Goal: Task Accomplishment & Management: Use online tool/utility

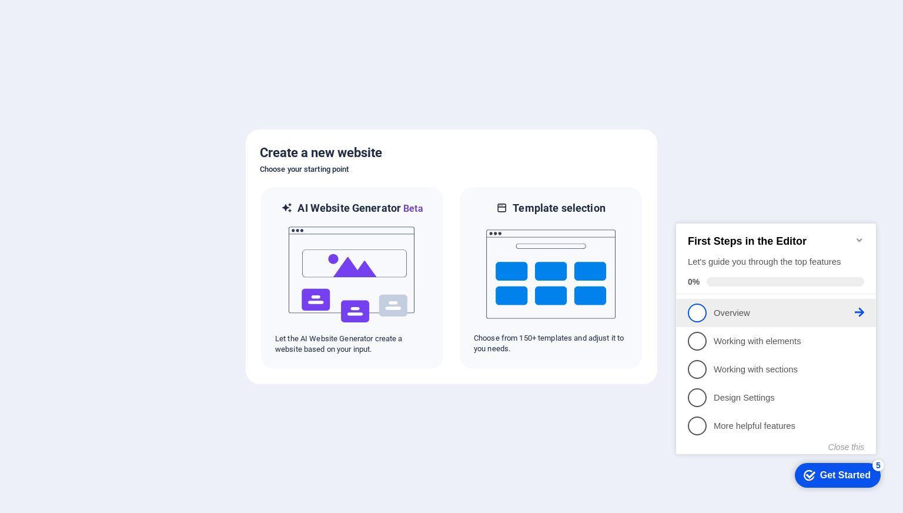
click at [726, 319] on link "1 Overview - incomplete" at bounding box center [776, 312] width 176 height 19
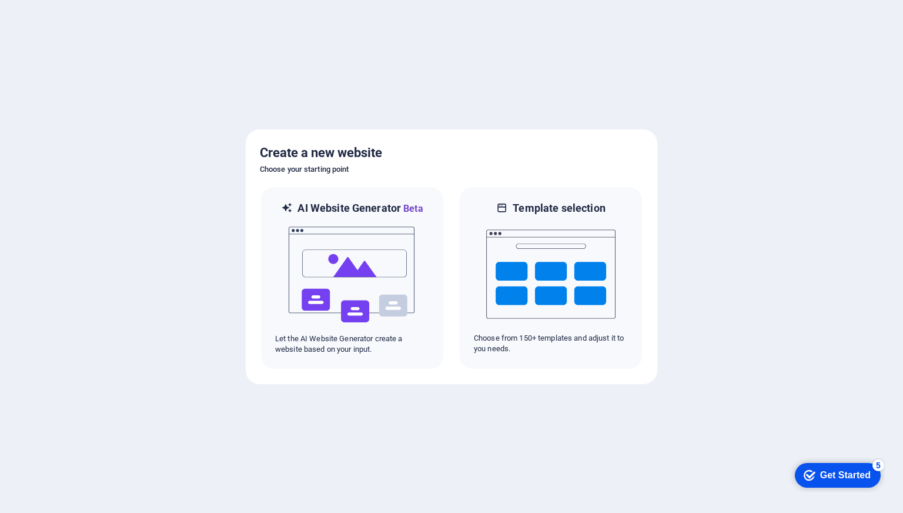
click at [832, 475] on div "Get Started" at bounding box center [845, 475] width 51 height 11
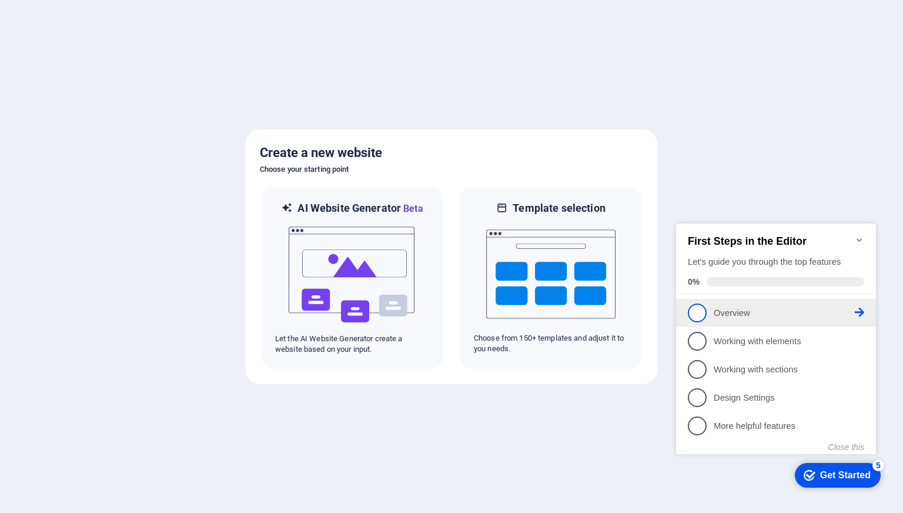
click at [858, 311] on icon at bounding box center [859, 312] width 9 height 9
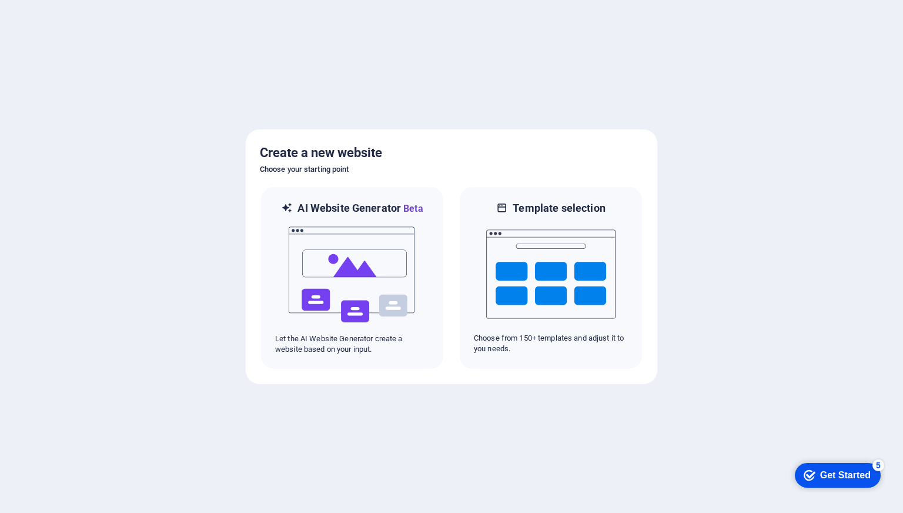
click at [830, 476] on div "Get Started" at bounding box center [845, 475] width 51 height 11
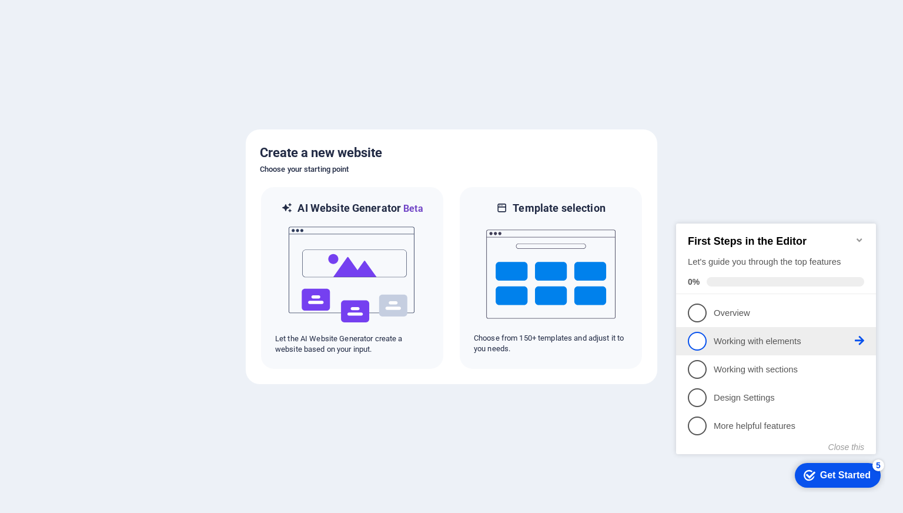
click at [705, 343] on span "2" at bounding box center [697, 341] width 19 height 19
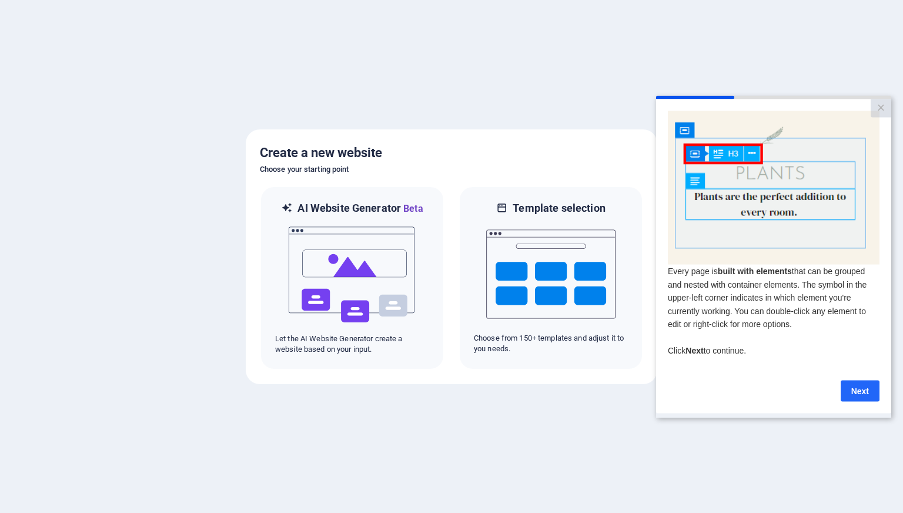
click at [856, 390] on link "Next" at bounding box center [860, 390] width 39 height 21
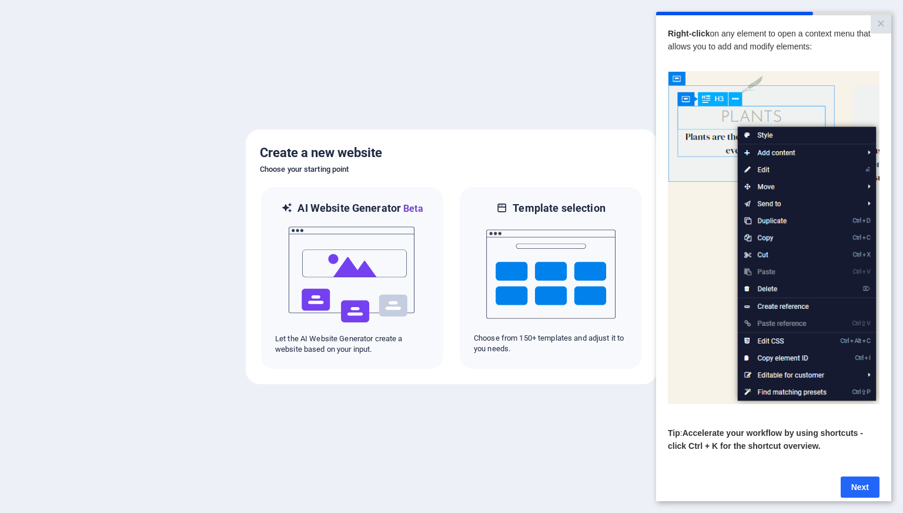
click at [855, 490] on link "Next" at bounding box center [860, 486] width 39 height 21
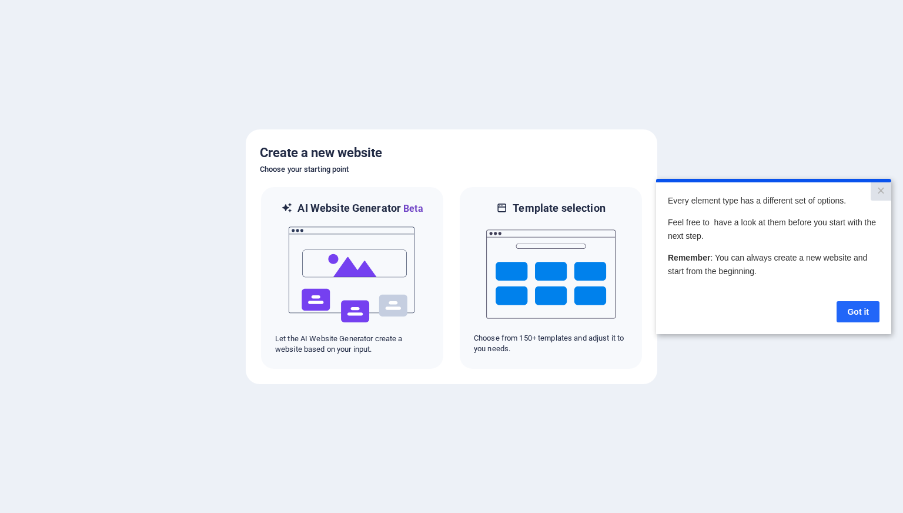
click at [856, 313] on link "Got it" at bounding box center [858, 311] width 43 height 21
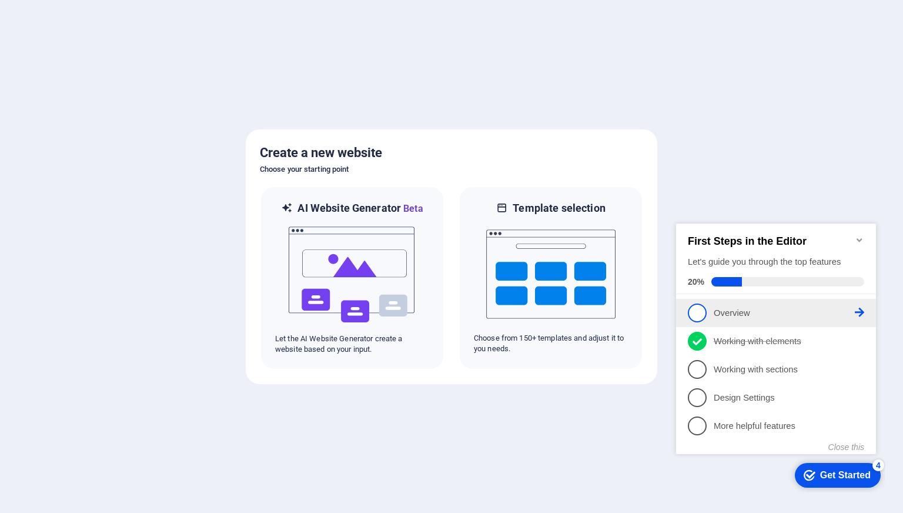
click at [717, 319] on link "1 Overview - incomplete" at bounding box center [776, 312] width 176 height 19
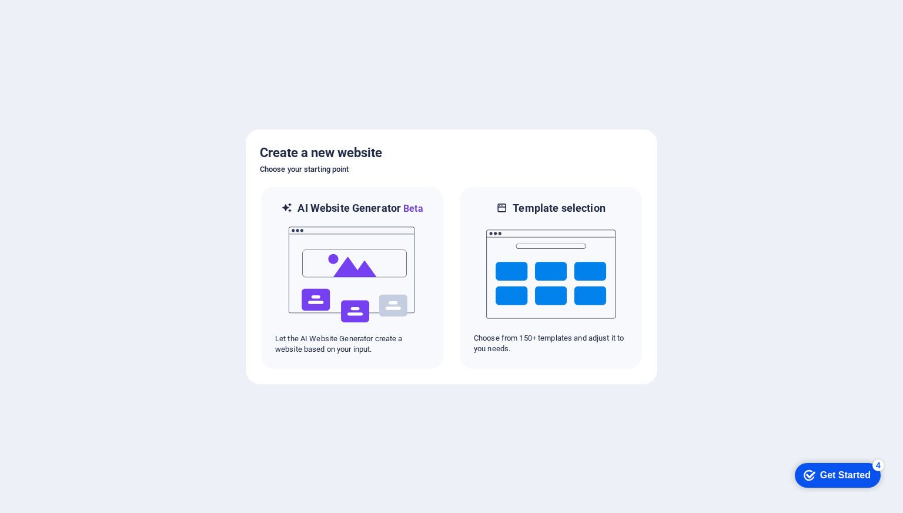
click at [861, 464] on div "checkmark Get Started 4" at bounding box center [838, 475] width 86 height 25
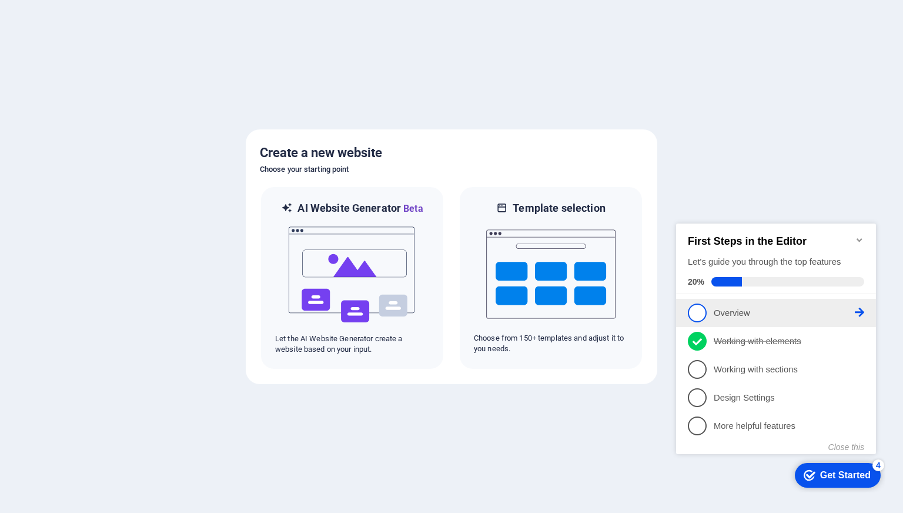
click at [696, 313] on span "1" at bounding box center [697, 312] width 19 height 19
click at [696, 313] on div "checkmark Get Started 4 First Steps in the Editor Let's guide you through the t…" at bounding box center [779, 349] width 214 height 286
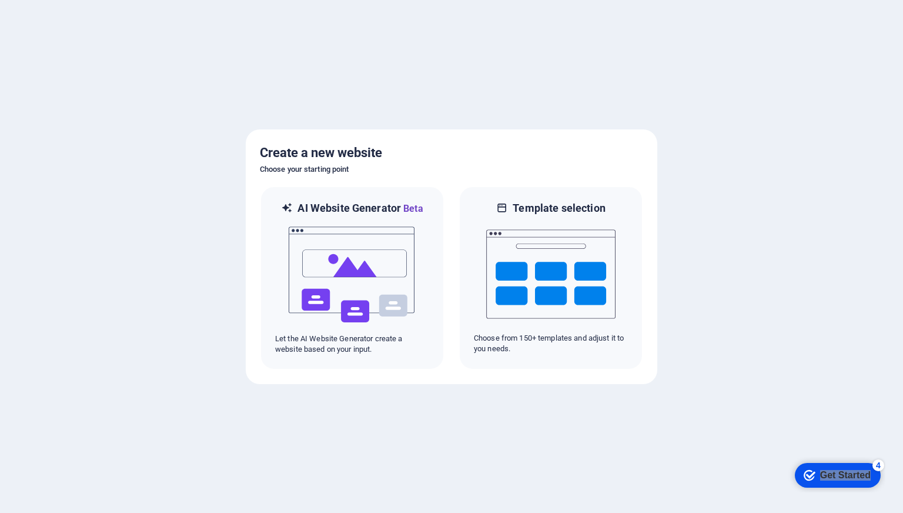
click at [810, 492] on div "checkmark Get Started 4 First Steps in the Editor Let's guide you through the t…" at bounding box center [836, 474] width 100 height 35
drag, startPoint x: 939, startPoint y: 703, endPoint x: 825, endPoint y: 482, distance: 248.8
click at [825, 482] on div "checkmark Get Started 4" at bounding box center [838, 475] width 86 height 25
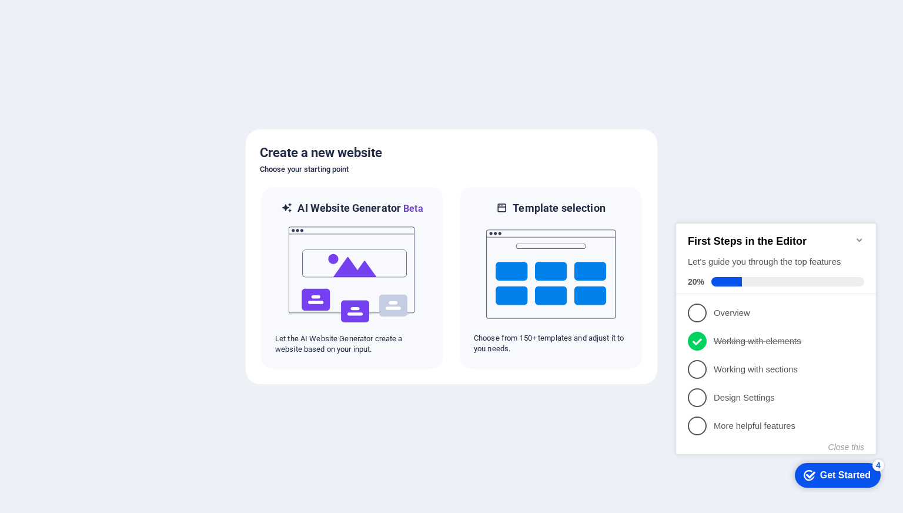
click at [630, 395] on div at bounding box center [451, 256] width 903 height 513
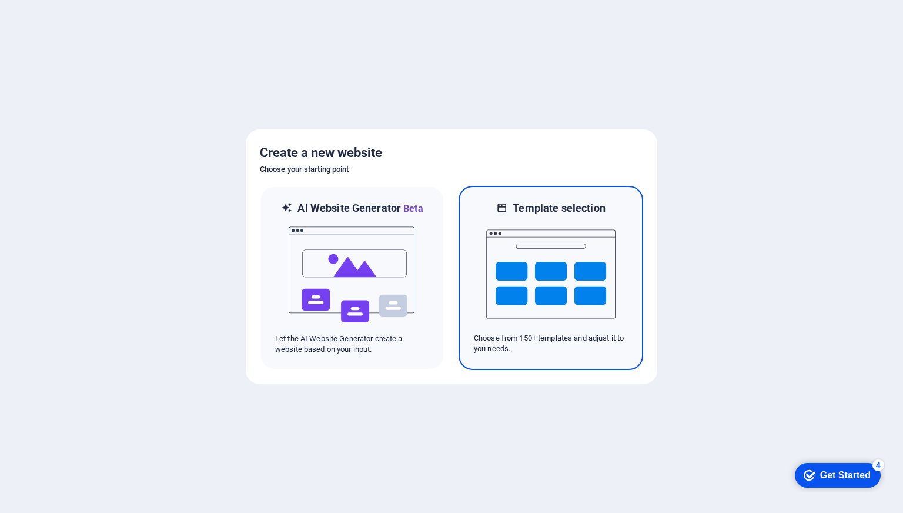
click at [575, 295] on img at bounding box center [550, 274] width 129 height 118
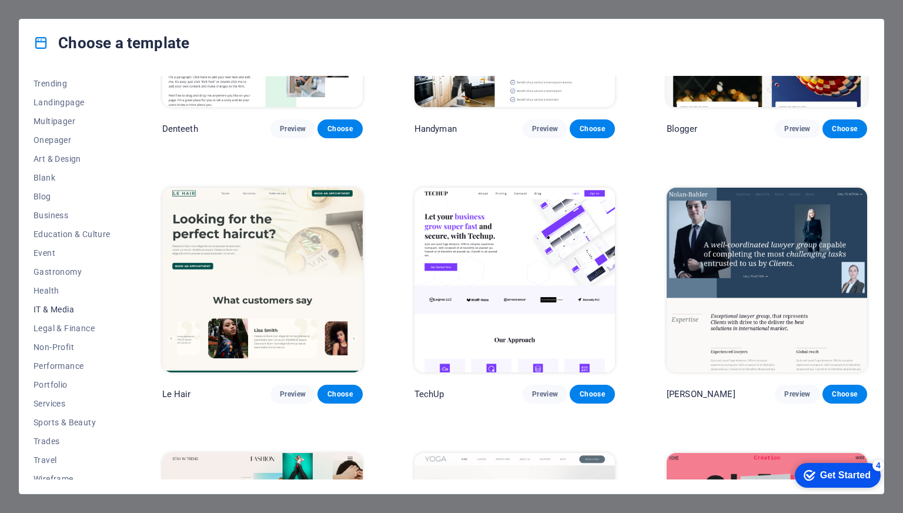
scroll to position [66, 0]
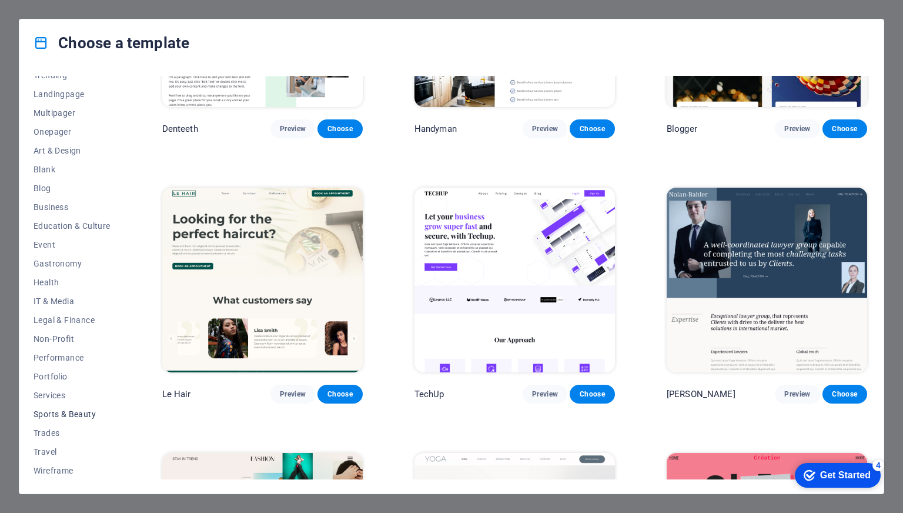
click at [73, 415] on span "Sports & Beauty" at bounding box center [72, 413] width 77 height 9
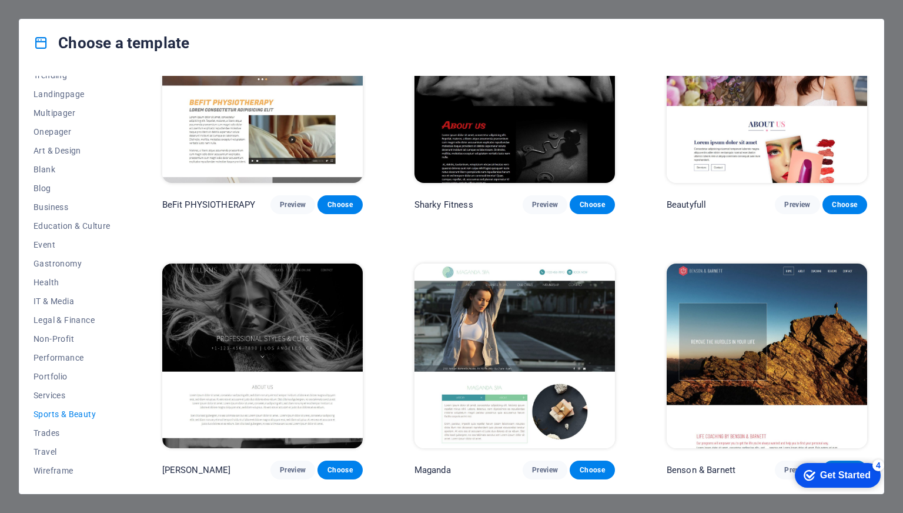
scroll to position [171, 0]
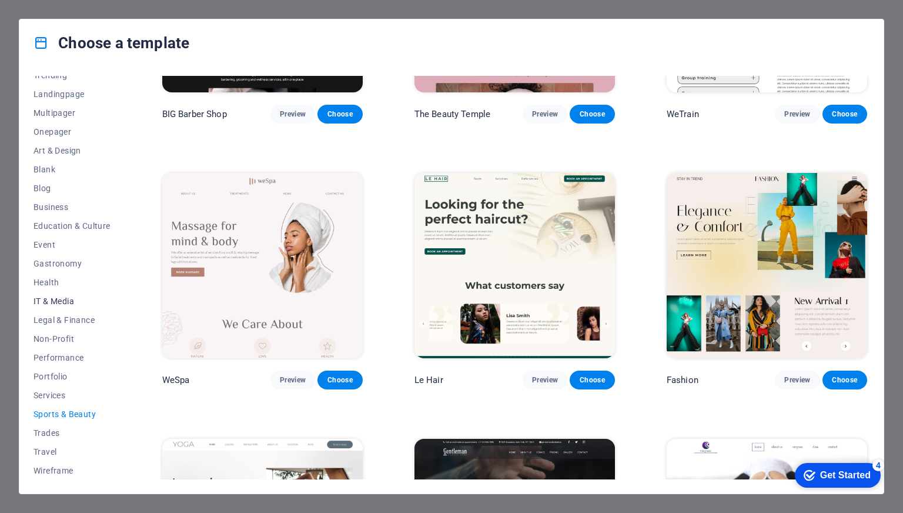
click at [75, 302] on span "IT & Media" at bounding box center [72, 300] width 77 height 9
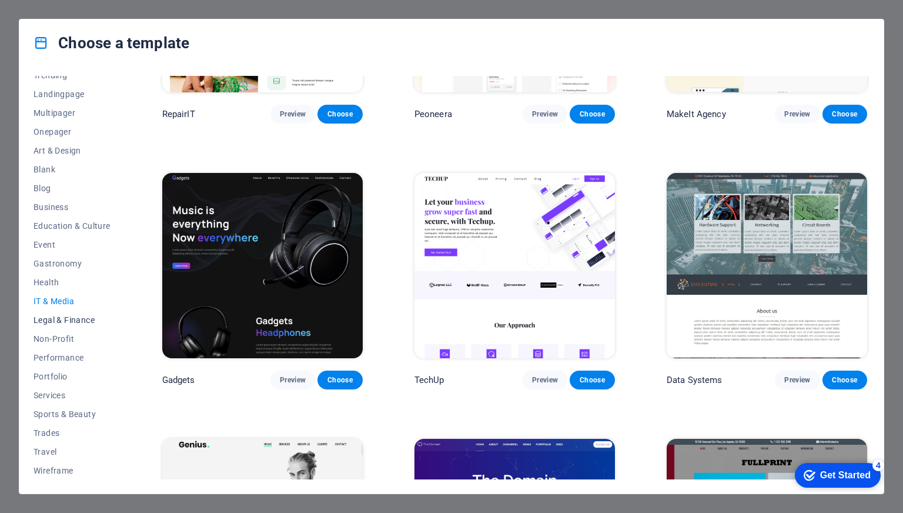
click at [90, 323] on span "Legal & Finance" at bounding box center [72, 319] width 77 height 9
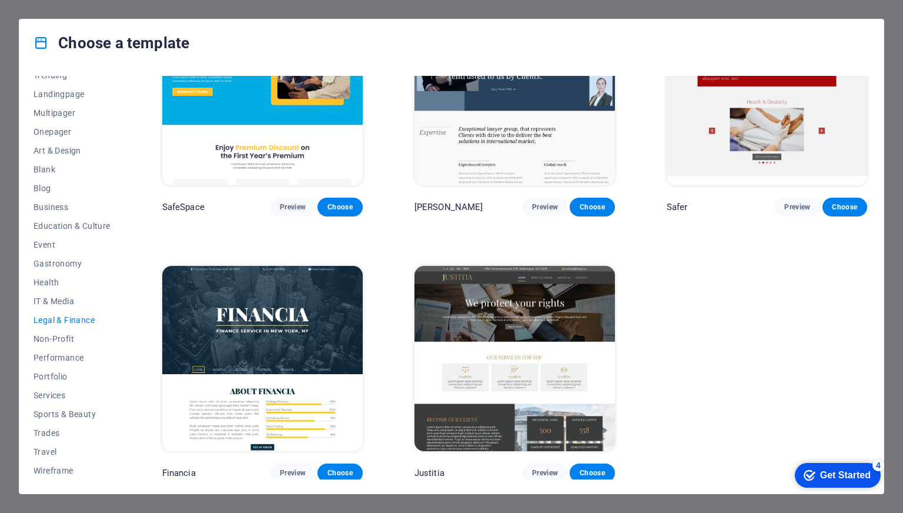
scroll to position [0, 0]
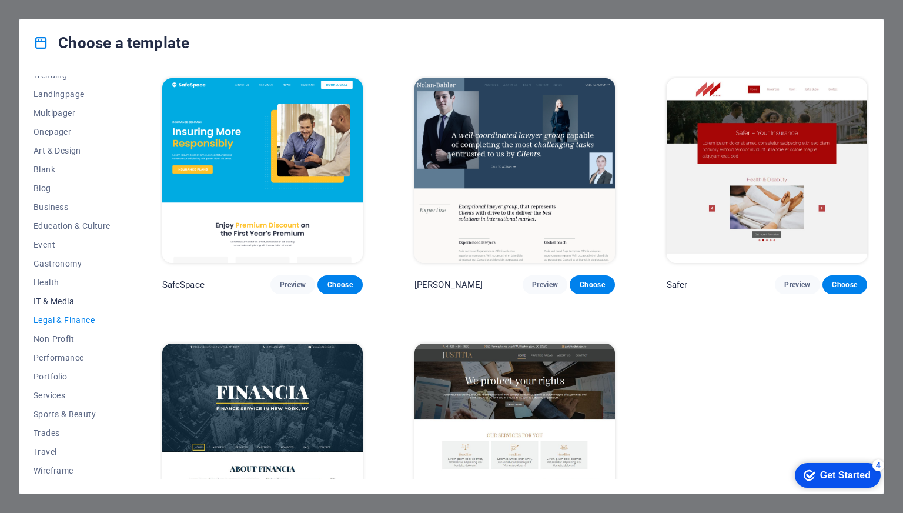
click at [64, 305] on button "IT & Media" at bounding box center [72, 301] width 77 height 19
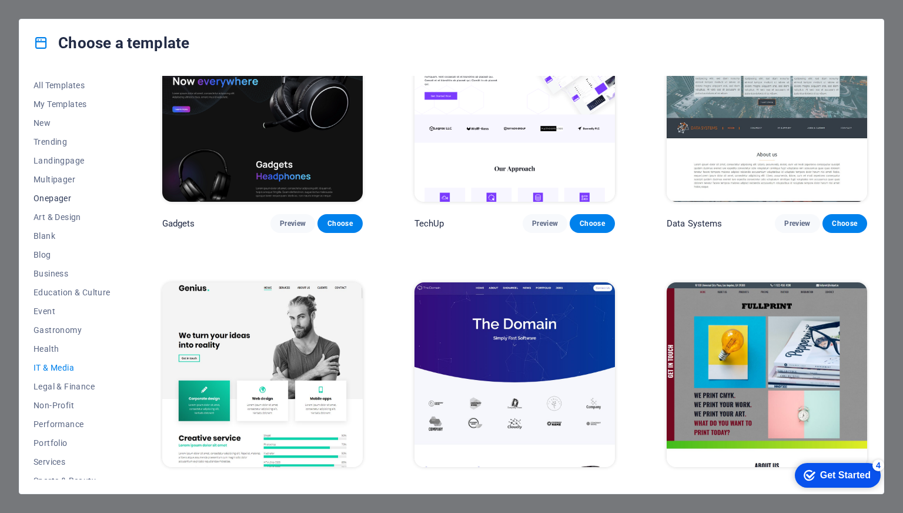
click at [66, 201] on span "Onepager" at bounding box center [72, 197] width 77 height 9
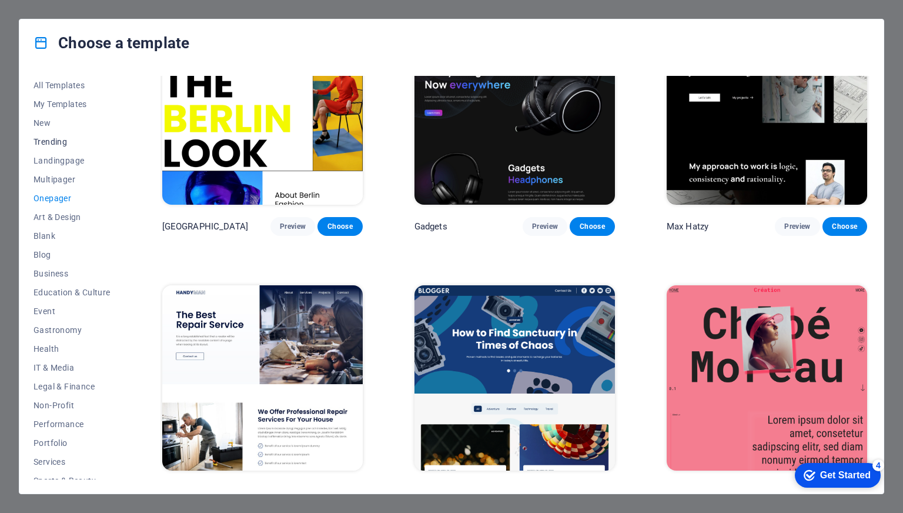
click at [66, 141] on span "Trending" at bounding box center [72, 141] width 77 height 9
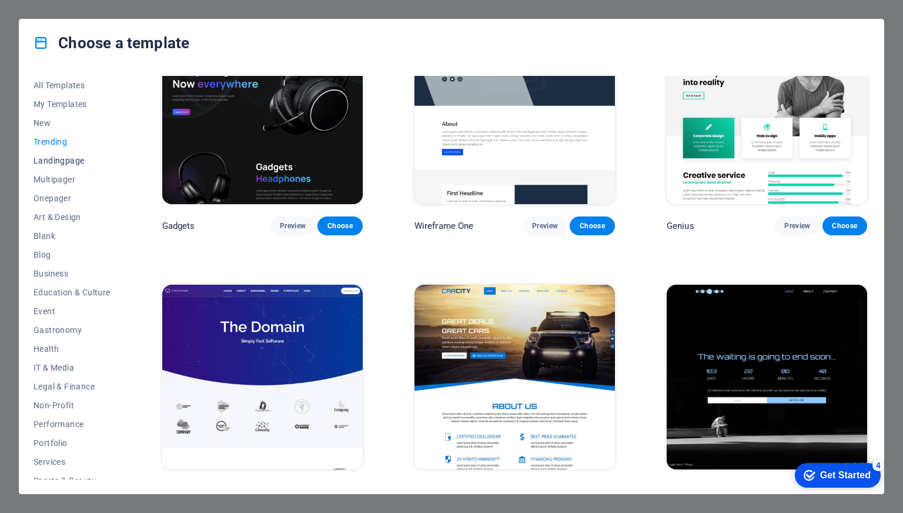
click at [71, 165] on span "Landingpage" at bounding box center [72, 160] width 77 height 9
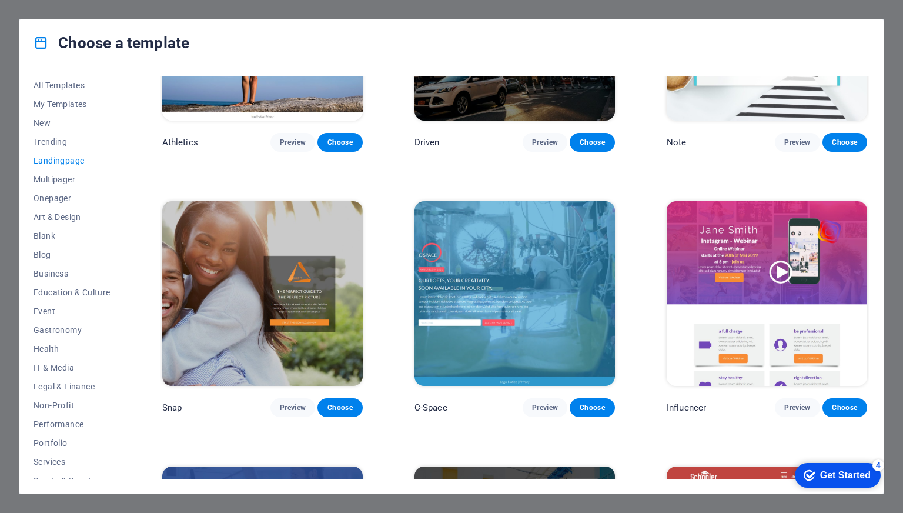
scroll to position [936, 0]
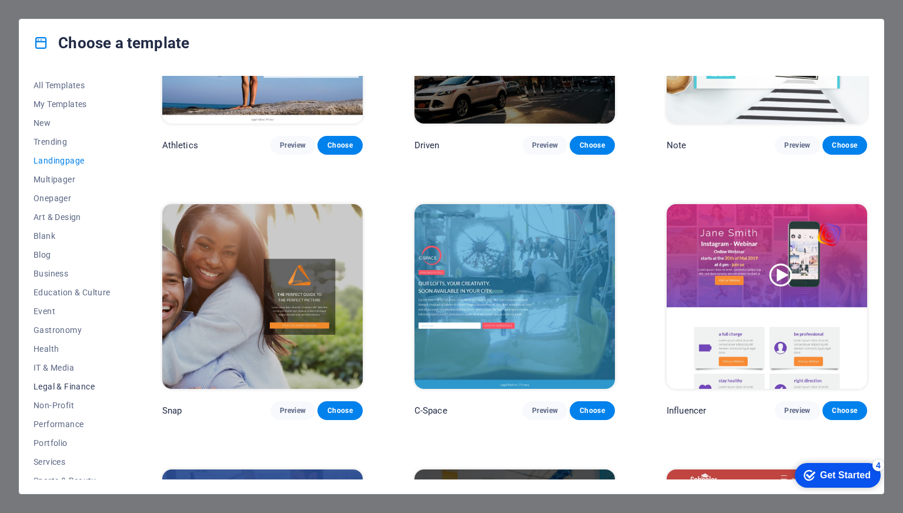
click at [83, 386] on span "Legal & Finance" at bounding box center [72, 386] width 77 height 9
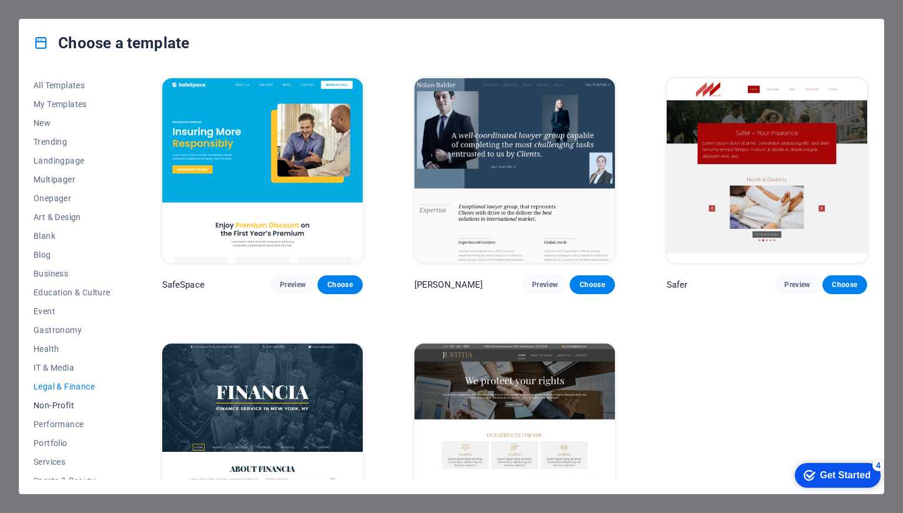
click at [74, 411] on button "Non-Profit" at bounding box center [72, 405] width 77 height 19
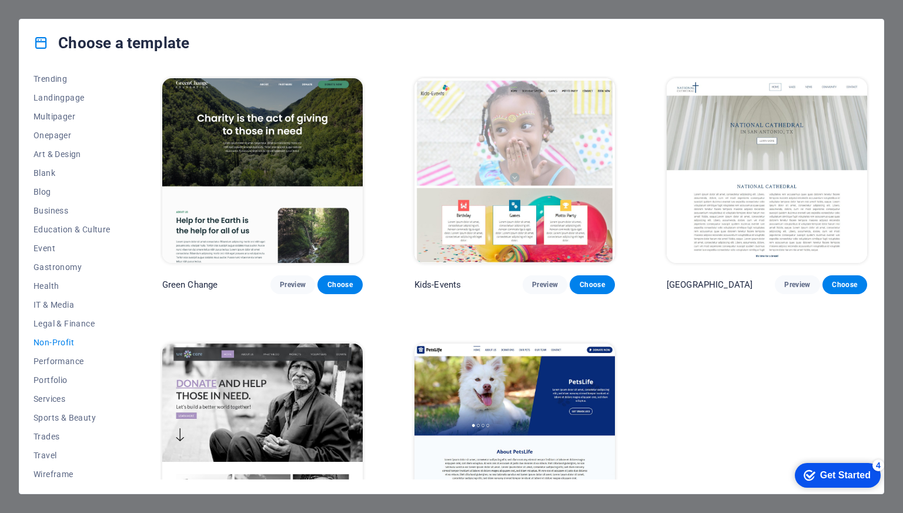
scroll to position [66, 0]
click at [80, 417] on span "Sports & Beauty" at bounding box center [72, 413] width 77 height 9
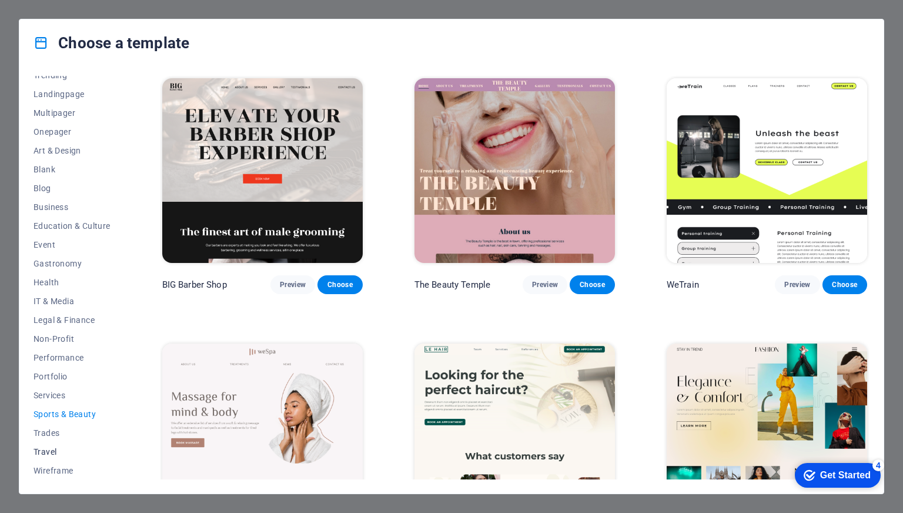
click at [64, 448] on span "Travel" at bounding box center [72, 451] width 77 height 9
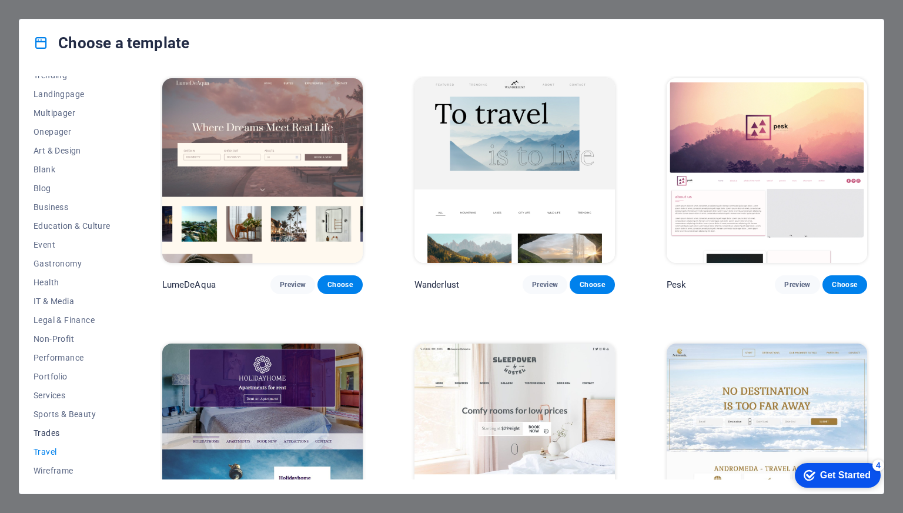
click at [60, 424] on button "Trades" at bounding box center [72, 432] width 77 height 19
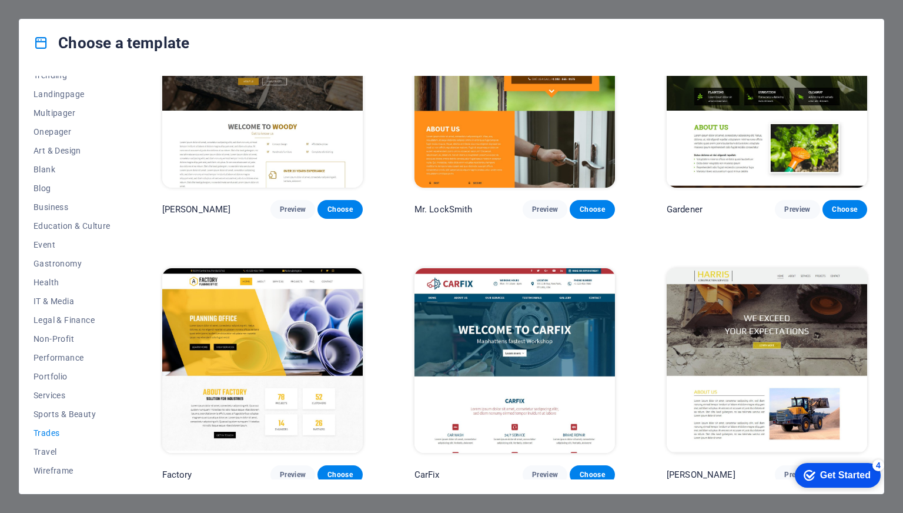
scroll to position [342, 0]
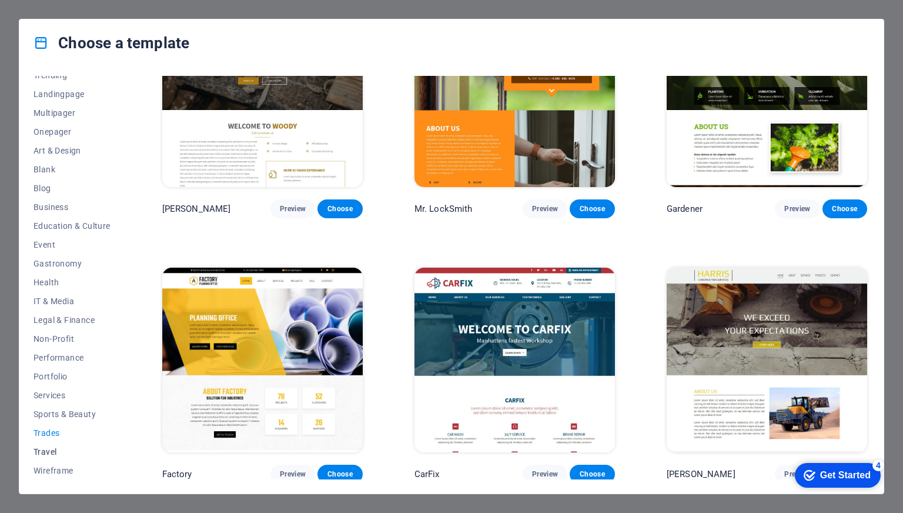
click at [56, 449] on span "Travel" at bounding box center [72, 451] width 77 height 9
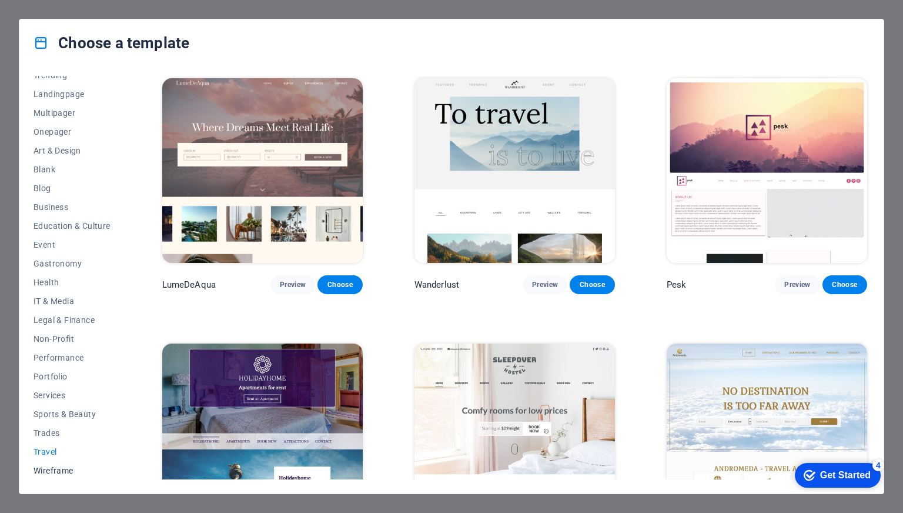
click at [68, 466] on span "Wireframe" at bounding box center [72, 470] width 77 height 9
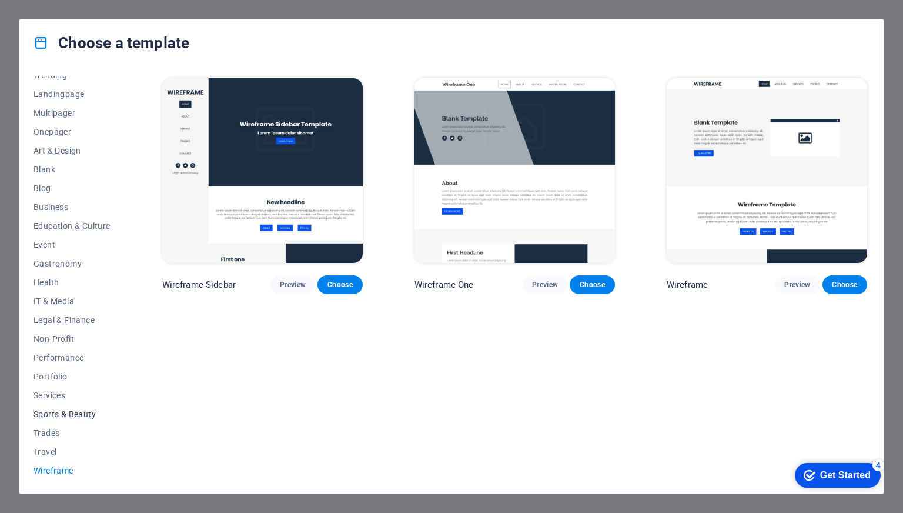
click at [87, 409] on span "Sports & Beauty" at bounding box center [72, 413] width 77 height 9
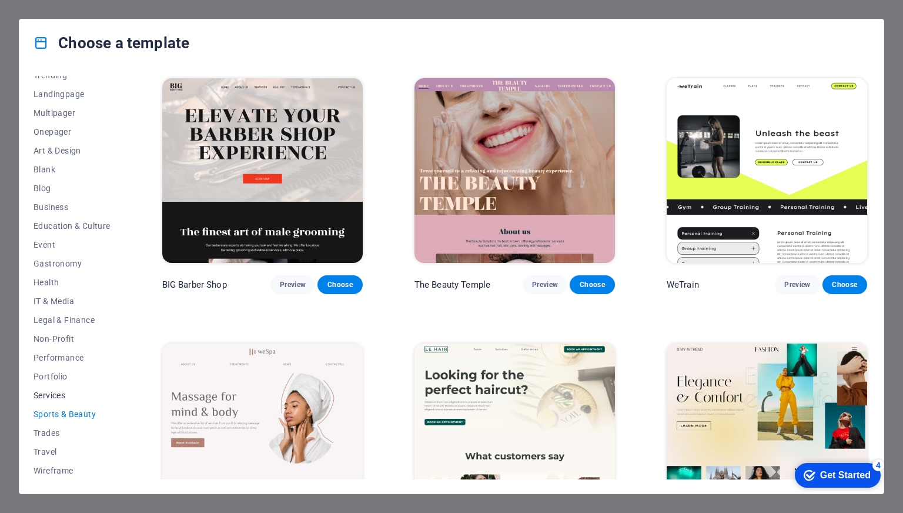
click at [72, 401] on button "Services" at bounding box center [72, 395] width 77 height 19
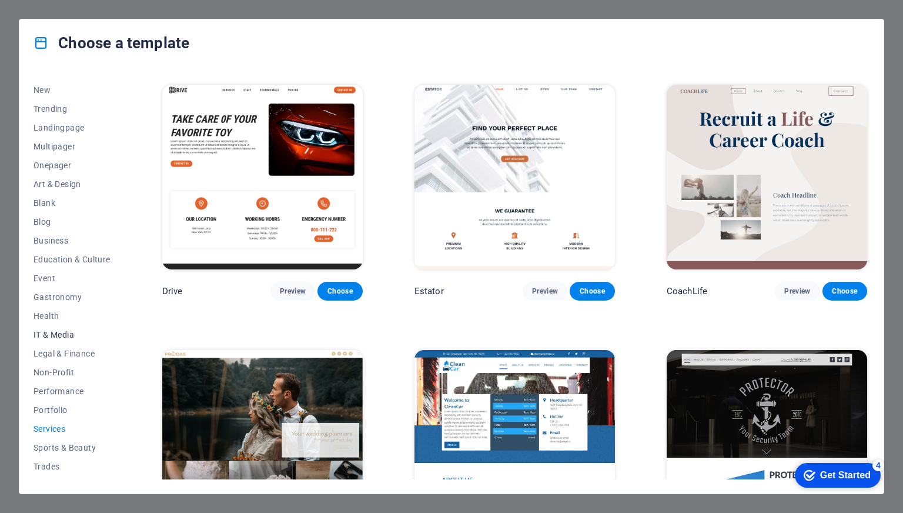
scroll to position [28, 0]
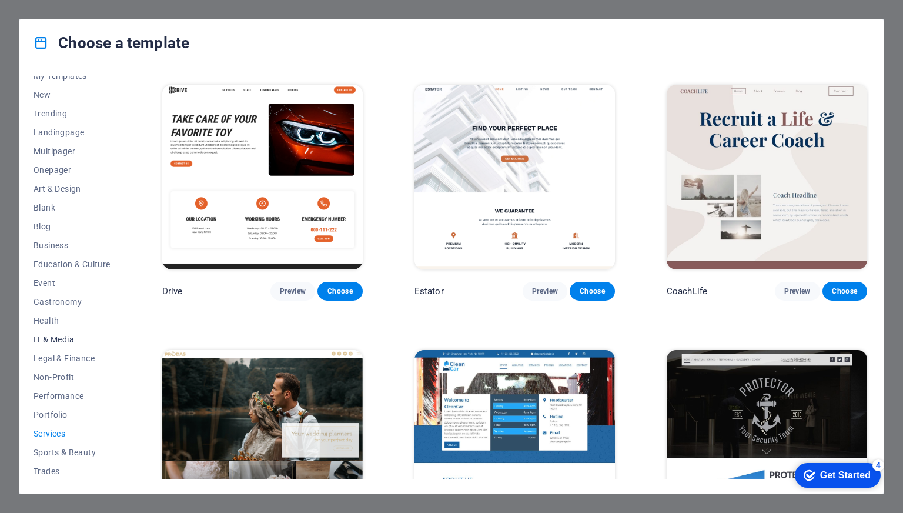
click at [73, 338] on span "IT & Media" at bounding box center [72, 339] width 77 height 9
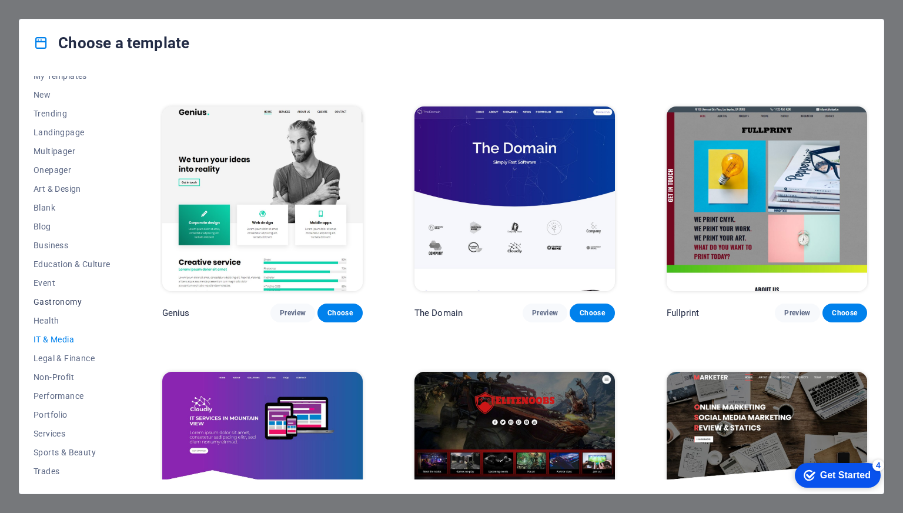
scroll to position [0, 0]
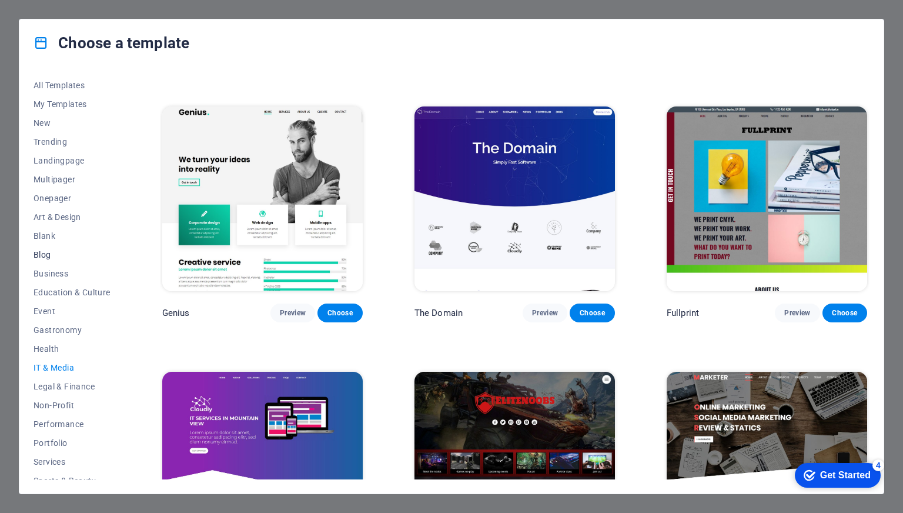
click at [61, 256] on span "Blog" at bounding box center [72, 254] width 77 height 9
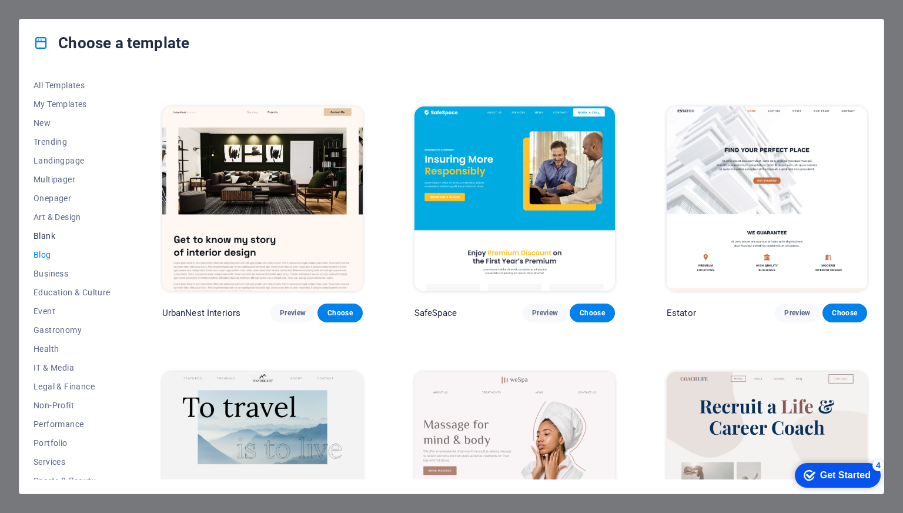
click at [51, 233] on span "Blank" at bounding box center [72, 235] width 77 height 9
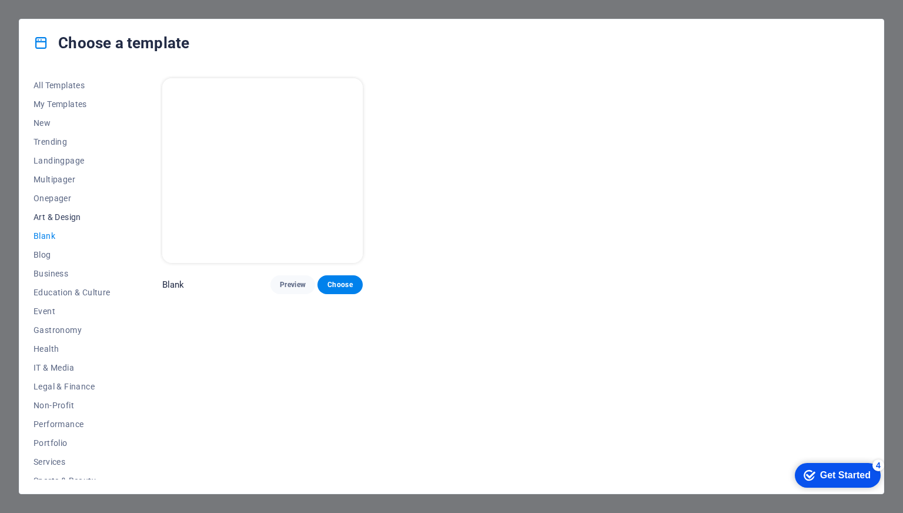
click at [68, 211] on button "Art & Design" at bounding box center [72, 217] width 77 height 19
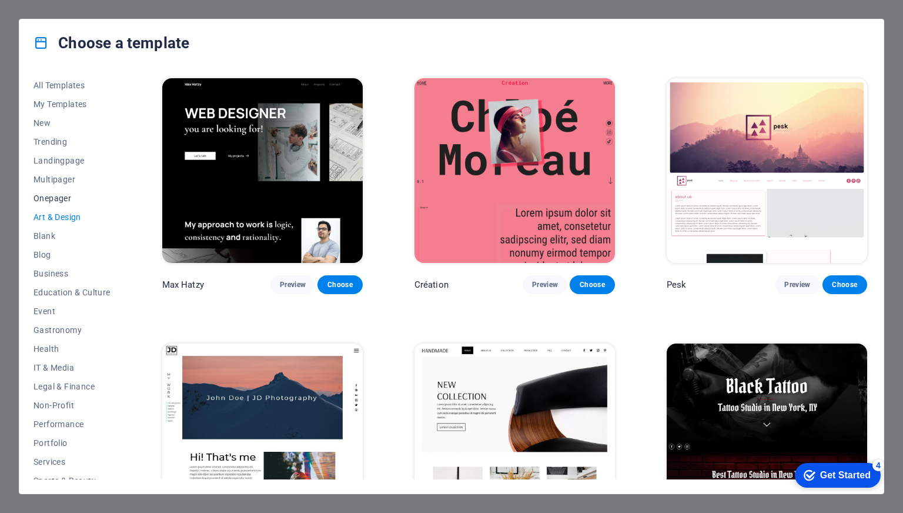
click at [69, 189] on button "Onepager" at bounding box center [72, 198] width 77 height 19
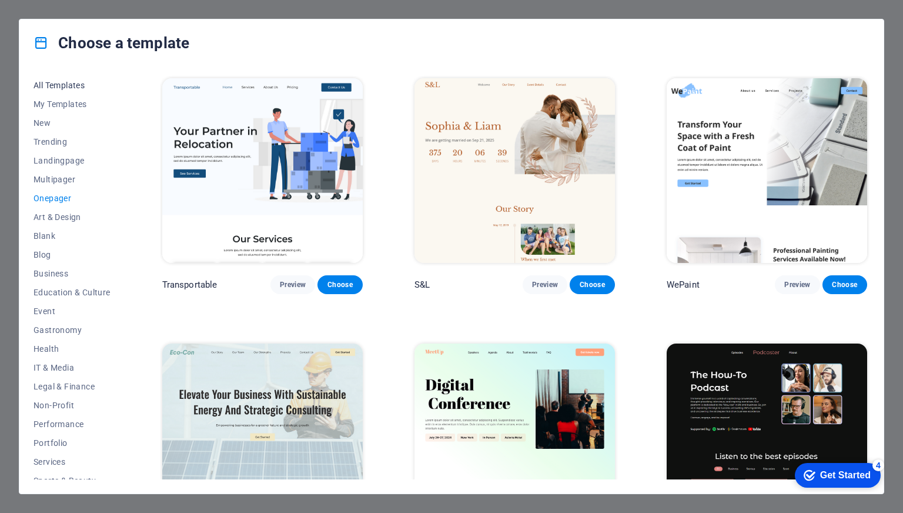
click at [56, 91] on button "All Templates" at bounding box center [72, 85] width 77 height 19
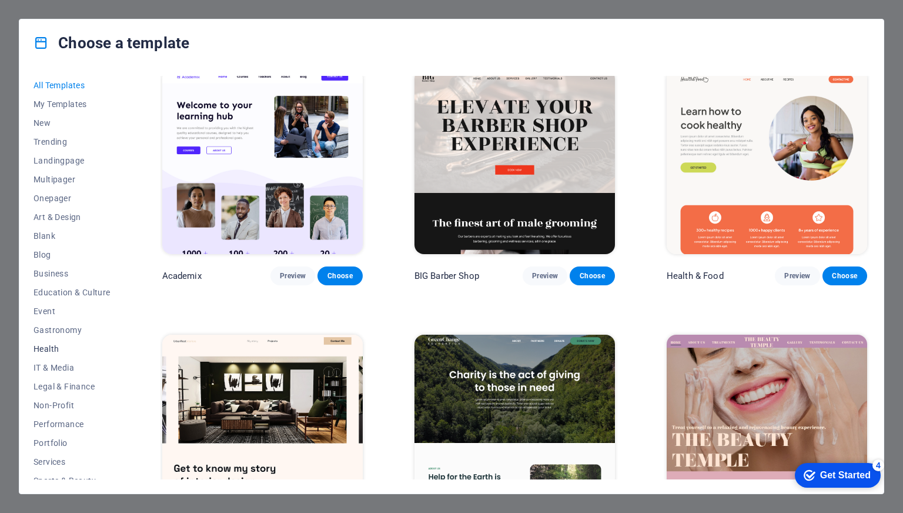
scroll to position [66, 0]
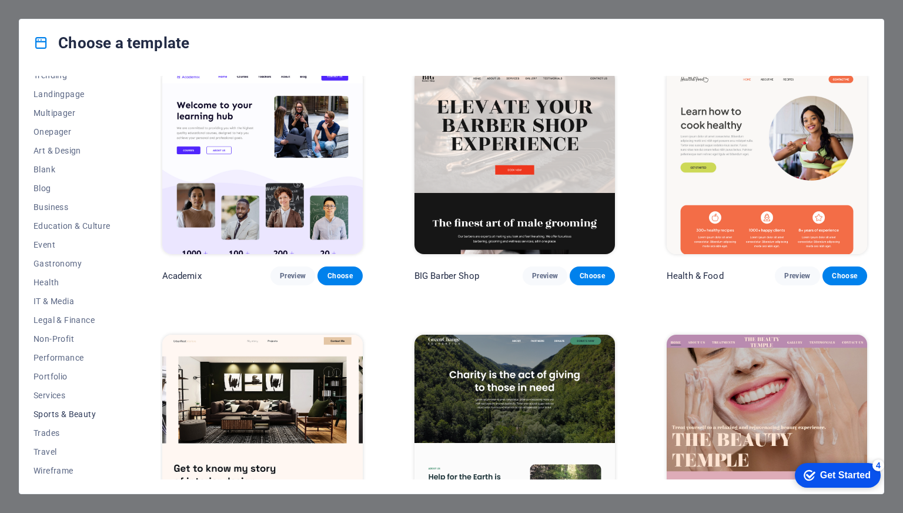
click at [65, 413] on span "Sports & Beauty" at bounding box center [72, 413] width 77 height 9
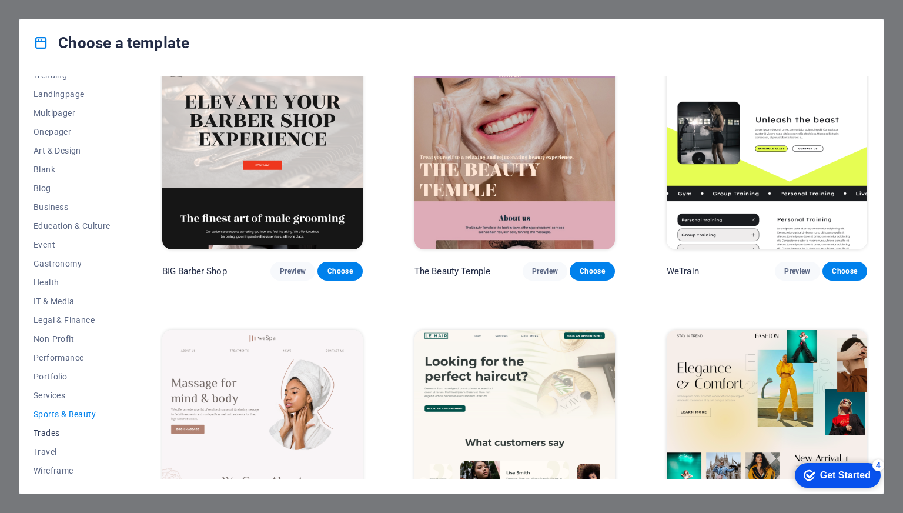
click at [61, 431] on span "Trades" at bounding box center [72, 432] width 77 height 9
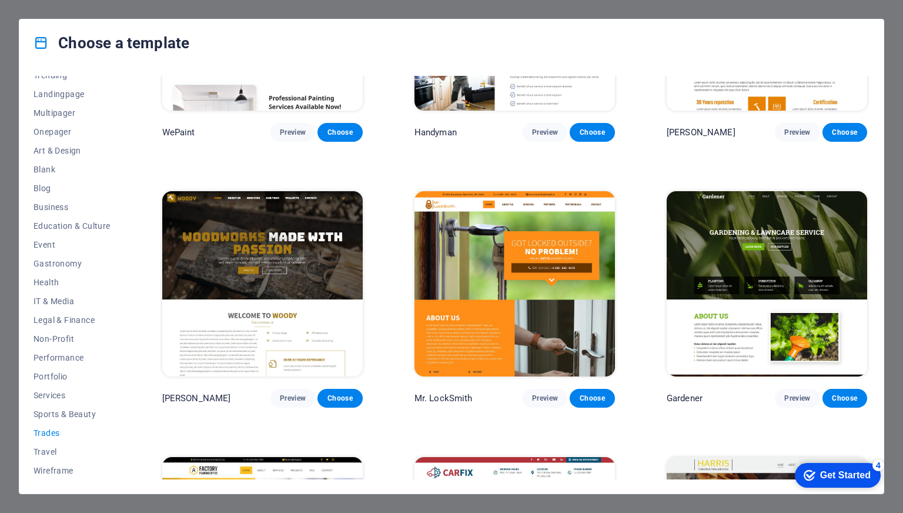
scroll to position [155, 0]
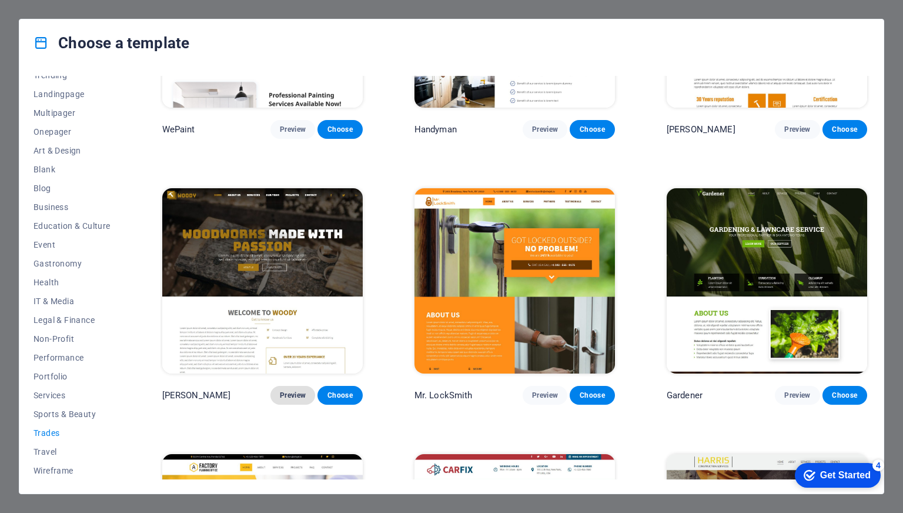
click at [298, 393] on span "Preview" at bounding box center [293, 395] width 26 height 9
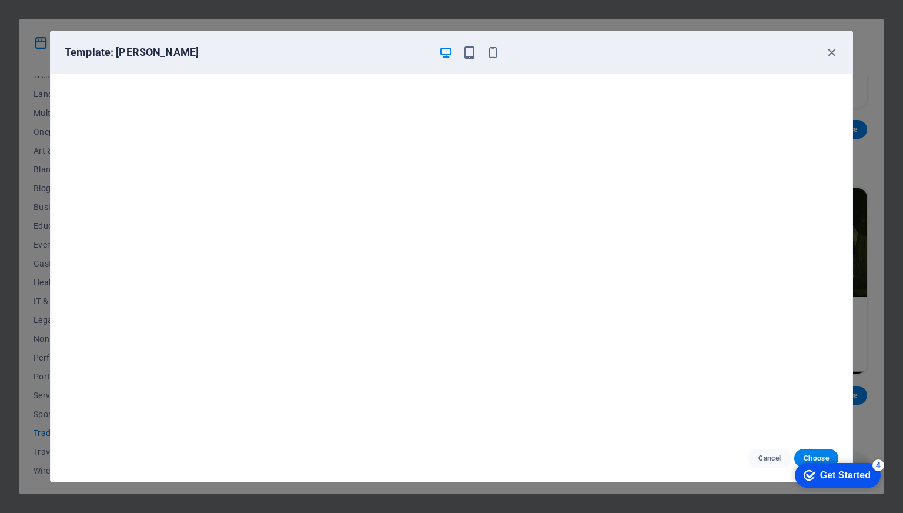
scroll to position [0, 0]
click at [491, 53] on icon "button" at bounding box center [493, 53] width 14 height 14
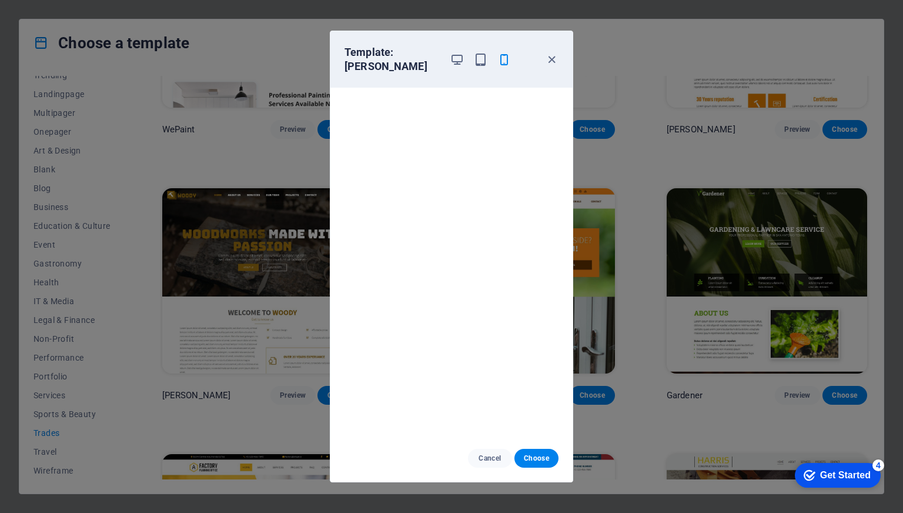
scroll to position [3, 0]
click at [536, 452] on button "Choose" at bounding box center [537, 458] width 44 height 19
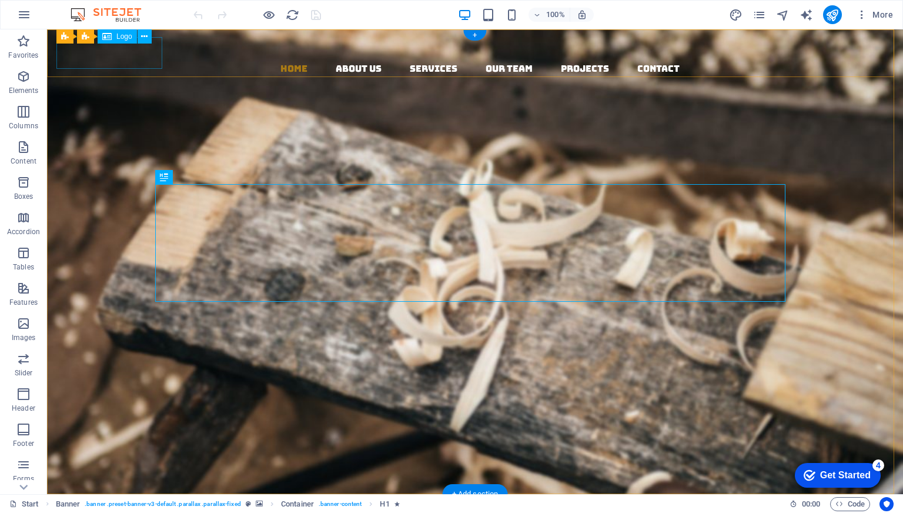
click at [72, 55] on div at bounding box center [479, 45] width 847 height 32
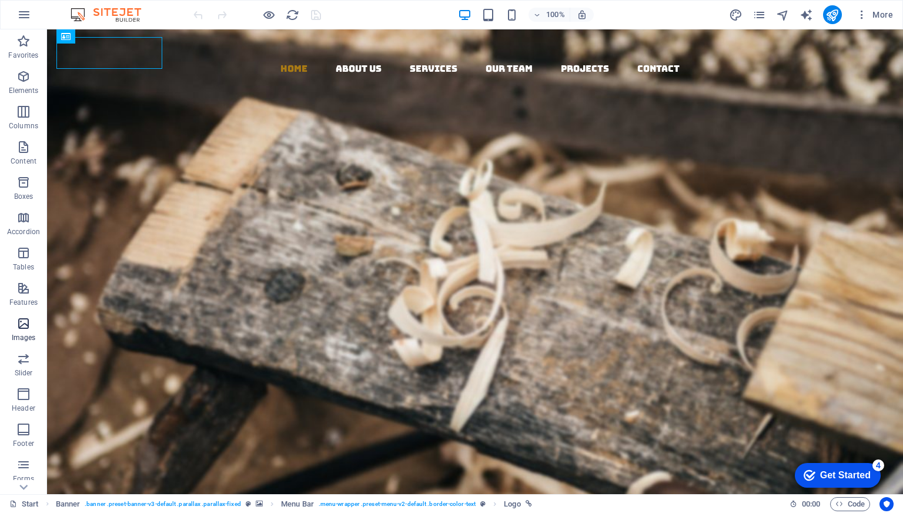
scroll to position [64, 0]
click at [18, 18] on icon "button" at bounding box center [24, 15] width 14 height 14
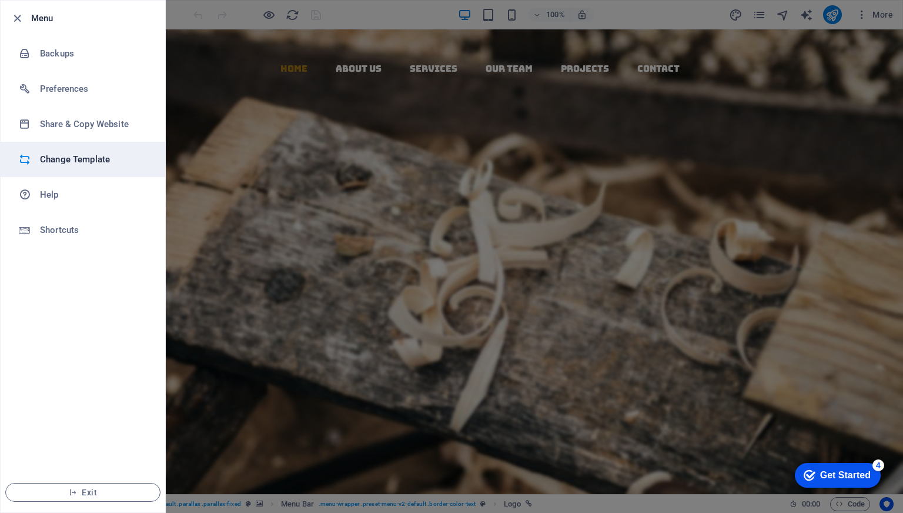
click at [78, 166] on li "Change Template" at bounding box center [83, 159] width 165 height 35
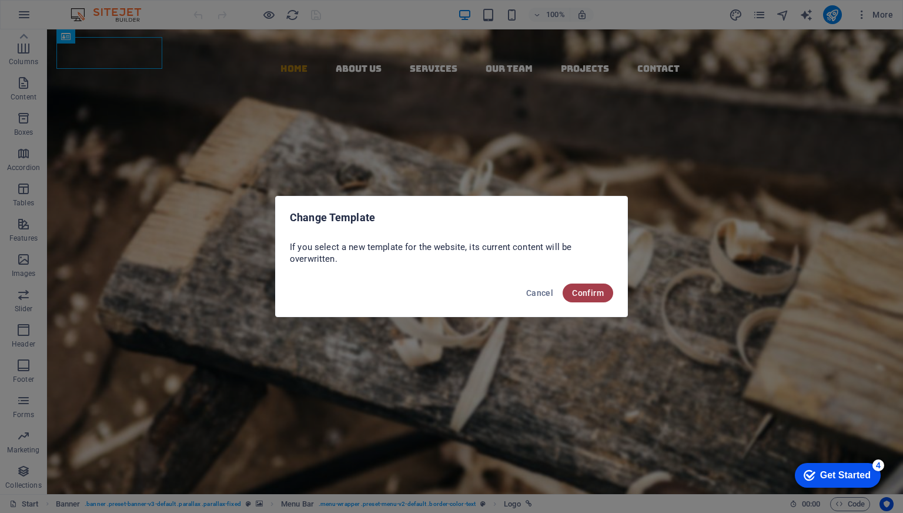
click at [602, 289] on span "Confirm" at bounding box center [588, 292] width 32 height 9
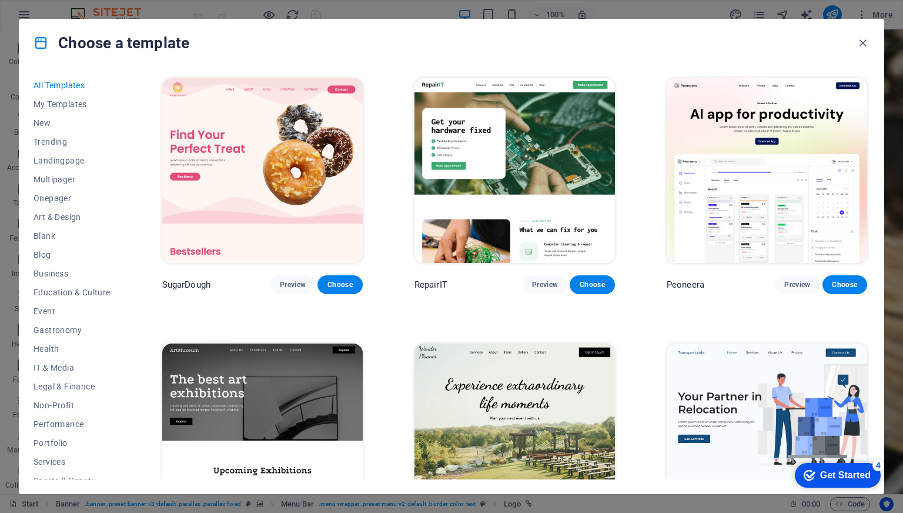
click at [484, 167] on img at bounding box center [515, 170] width 201 height 185
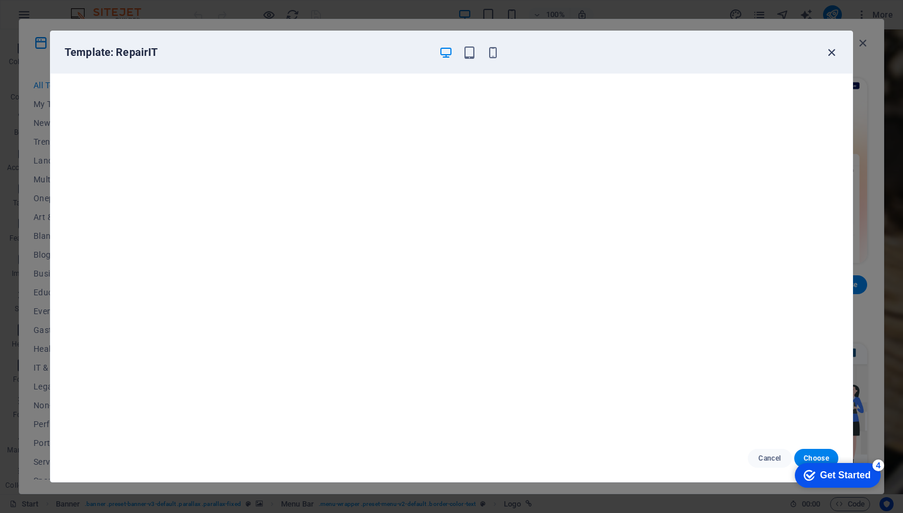
click at [832, 46] on icon "button" at bounding box center [832, 53] width 14 height 14
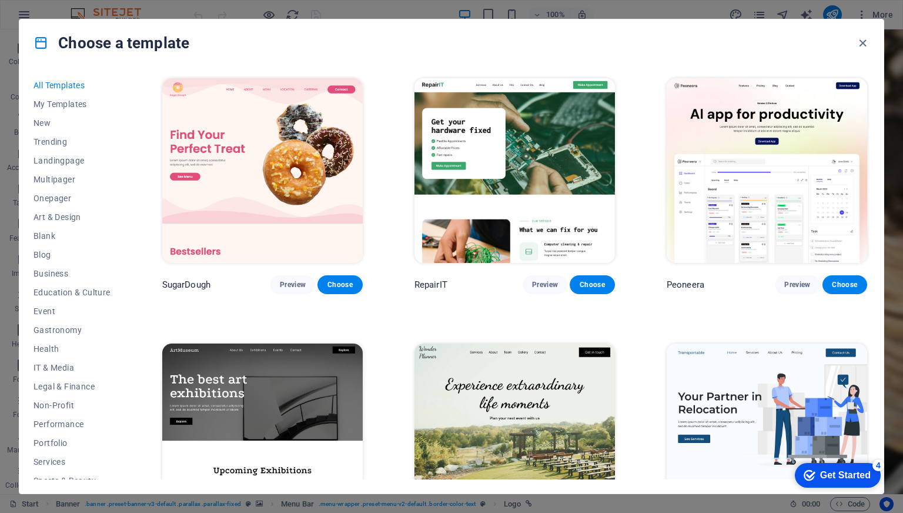
click at [306, 105] on img at bounding box center [262, 170] width 201 height 185
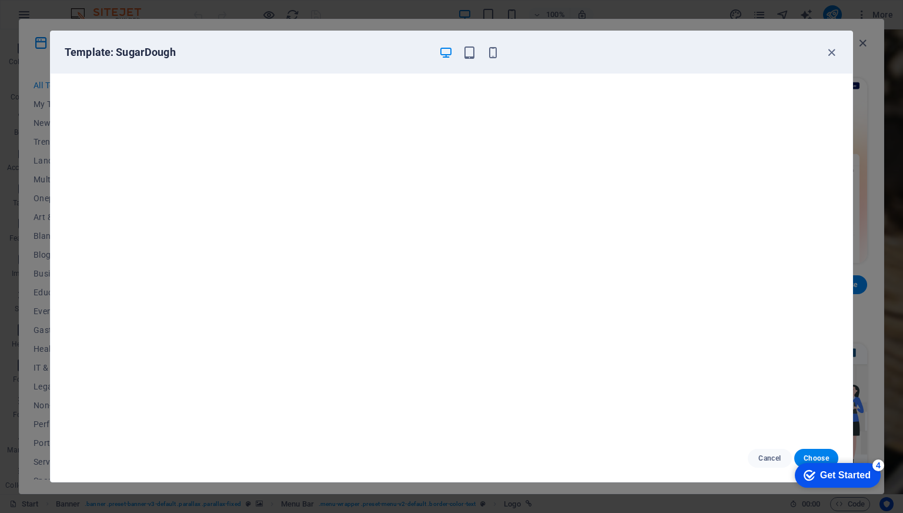
scroll to position [0, 0]
click at [806, 449] on button "Choose" at bounding box center [817, 458] width 44 height 19
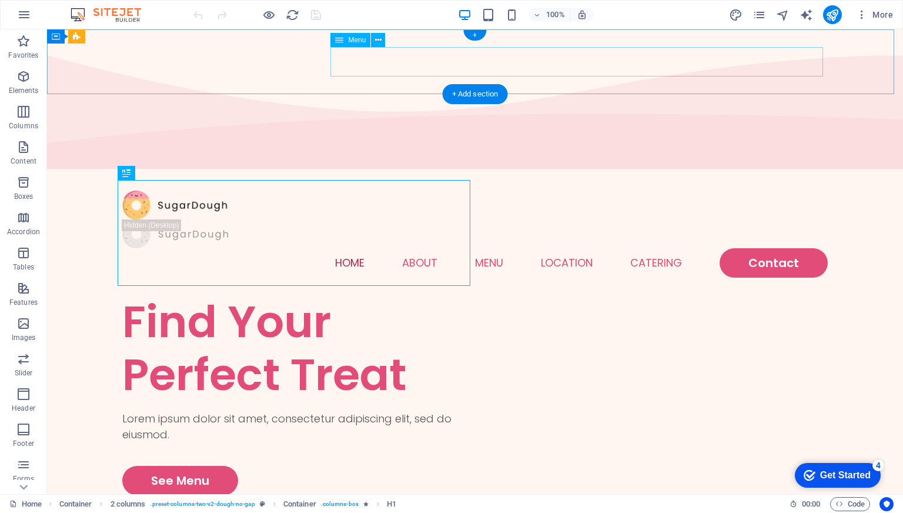
click at [496, 248] on nav "Home About Menu Location Catering Contact" at bounding box center [475, 262] width 706 height 29
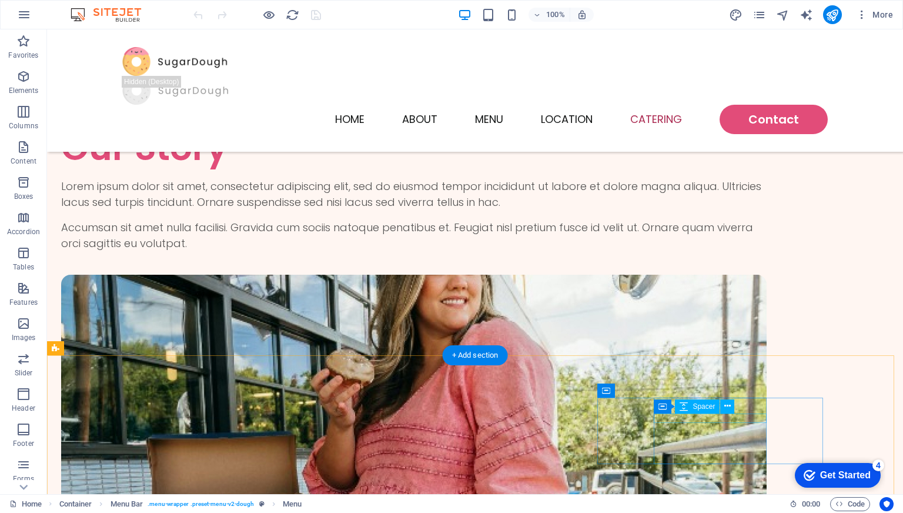
scroll to position [2903, 0]
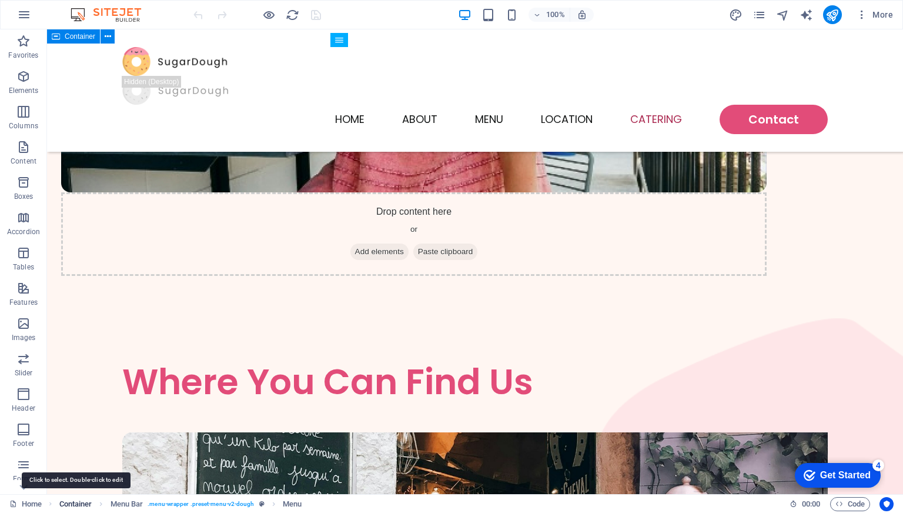
click at [78, 498] on span "Container" at bounding box center [75, 504] width 33 height 14
click at [90, 502] on span "Container" at bounding box center [75, 504] width 33 height 14
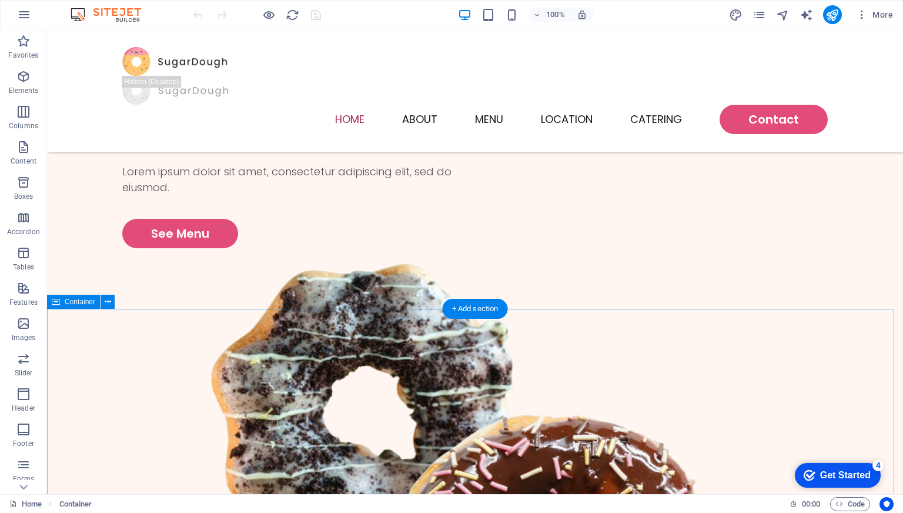
scroll to position [0, 0]
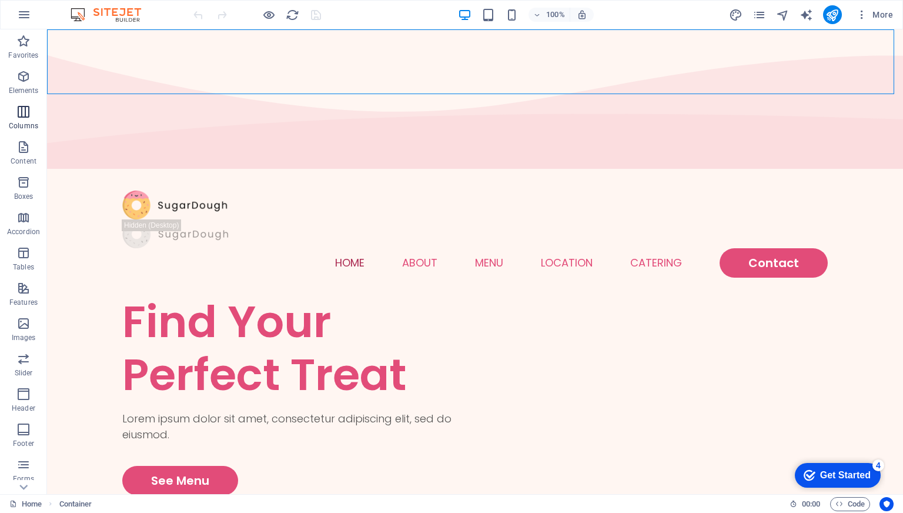
click at [28, 116] on icon "button" at bounding box center [23, 112] width 14 height 14
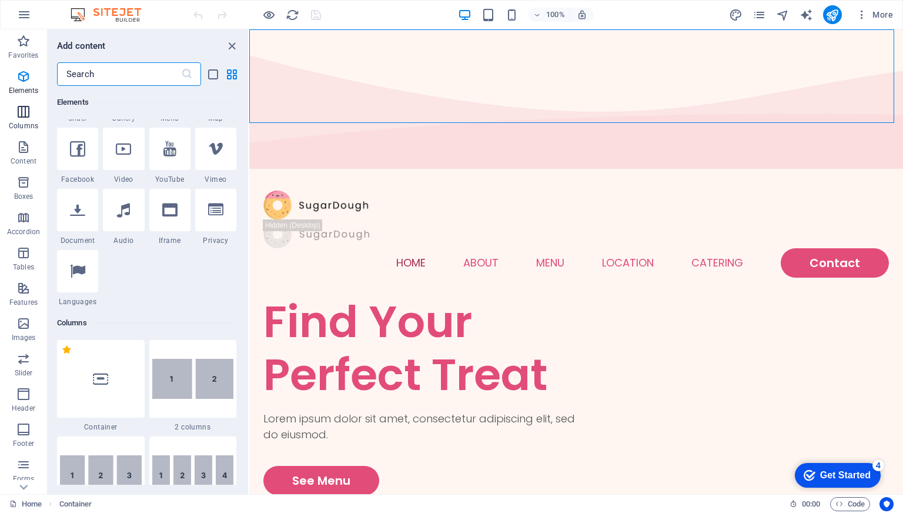
scroll to position [582, 0]
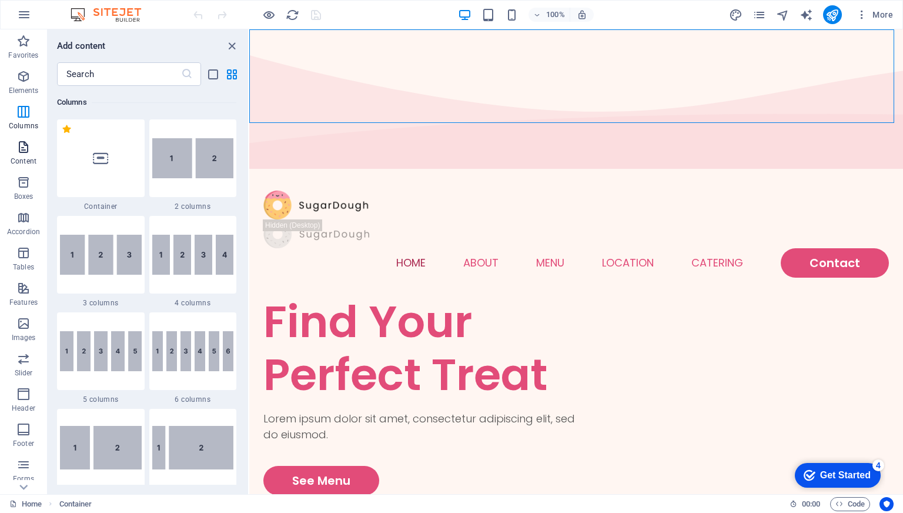
click at [28, 144] on icon "button" at bounding box center [23, 147] width 14 height 14
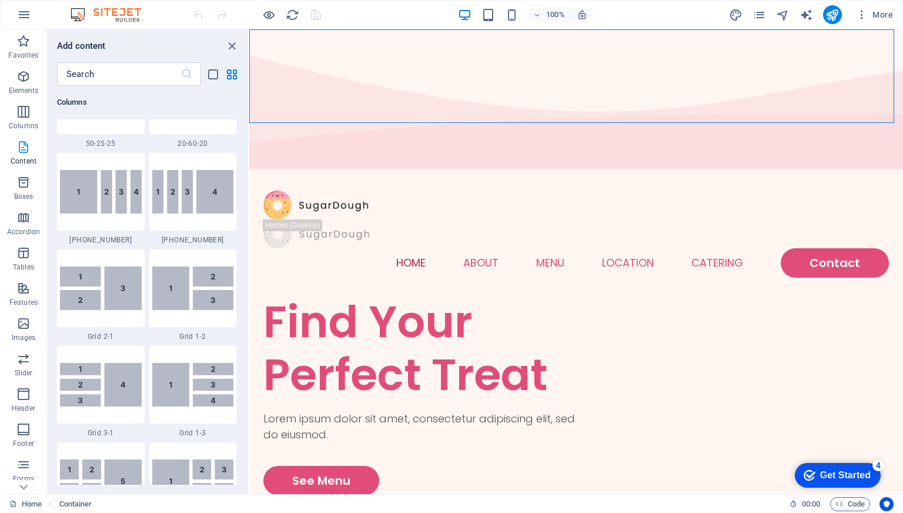
scroll to position [2058, 0]
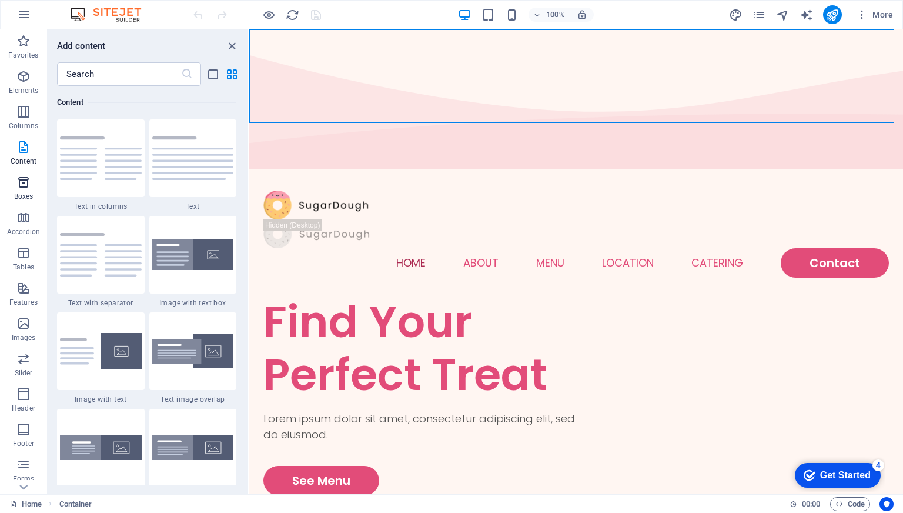
click at [25, 179] on icon "button" at bounding box center [23, 182] width 14 height 14
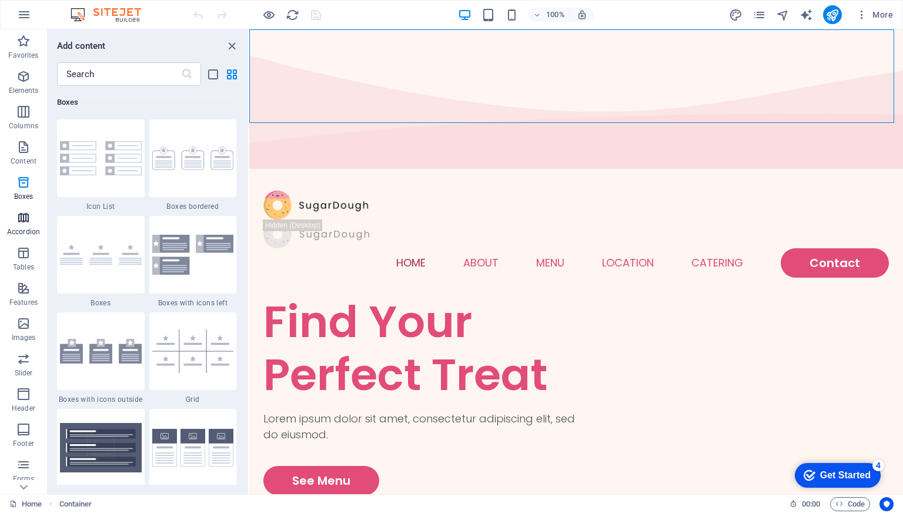
click at [29, 221] on icon "button" at bounding box center [23, 218] width 14 height 14
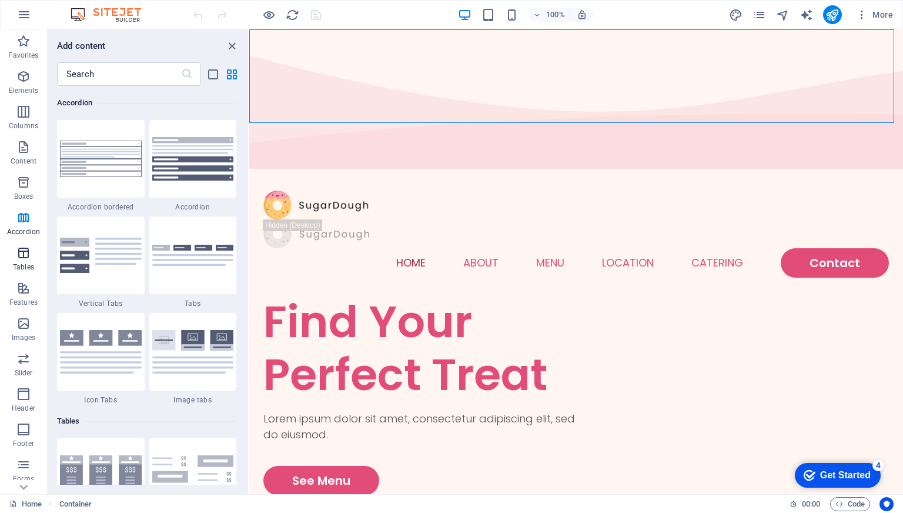
click at [32, 262] on p "Tables" at bounding box center [23, 266] width 21 height 9
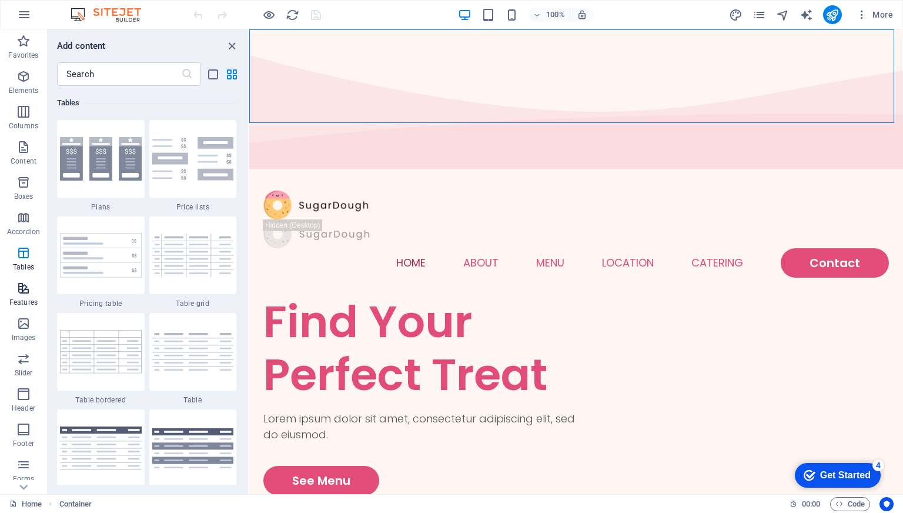
click at [25, 306] on p "Features" at bounding box center [23, 302] width 28 height 9
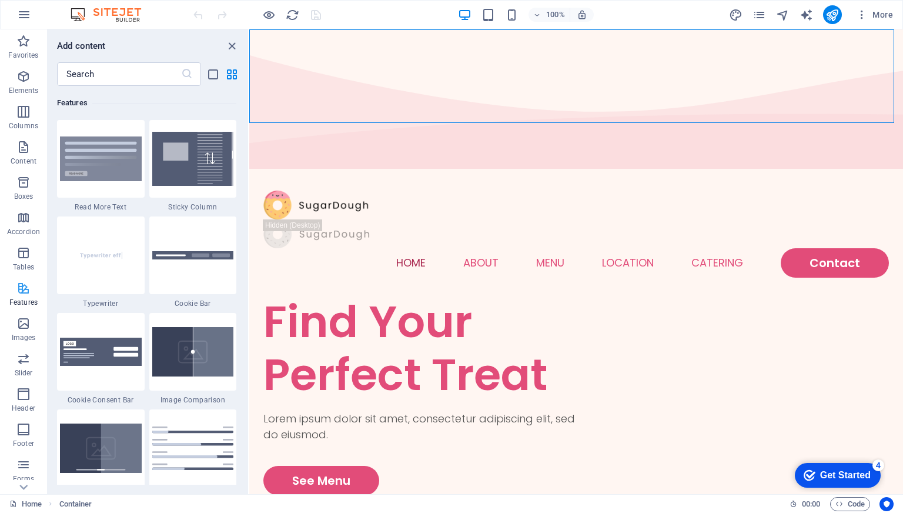
scroll to position [64, 0]
click at [28, 473] on icon "button" at bounding box center [23, 471] width 14 height 14
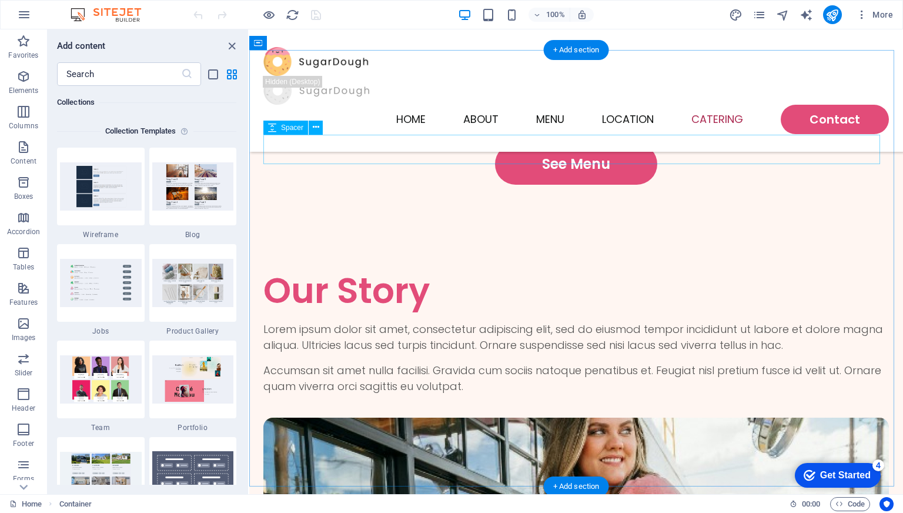
scroll to position [2992, 0]
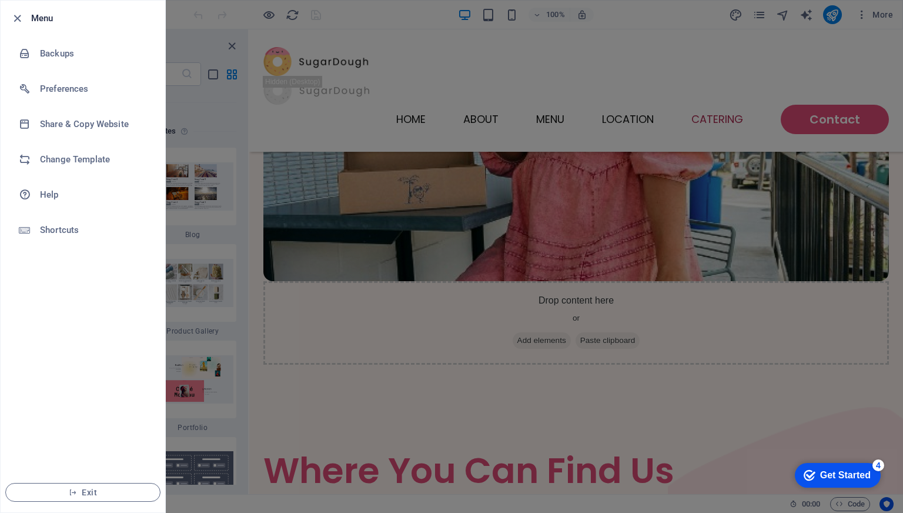
click at [13, 8] on li "Menu" at bounding box center [83, 18] width 165 height 35
click at [14, 18] on icon "button" at bounding box center [18, 19] width 14 height 14
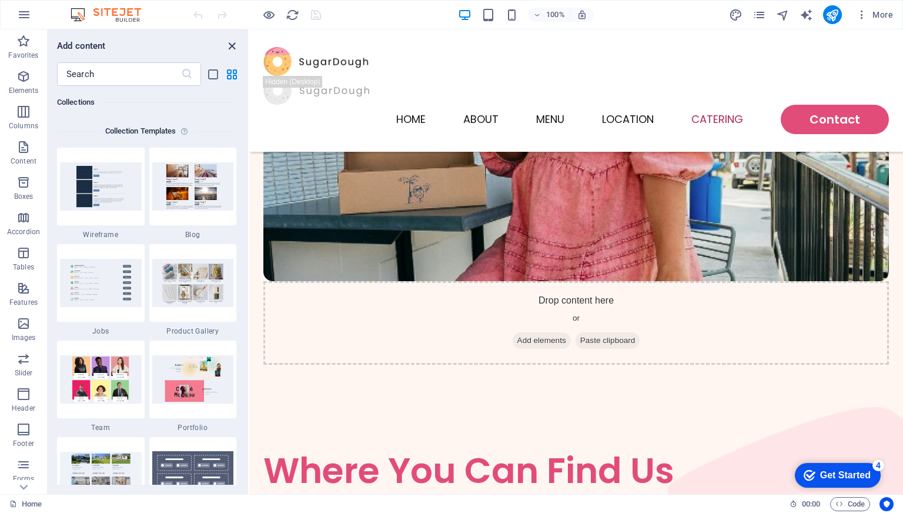
click at [231, 43] on icon "close panel" at bounding box center [232, 46] width 14 height 14
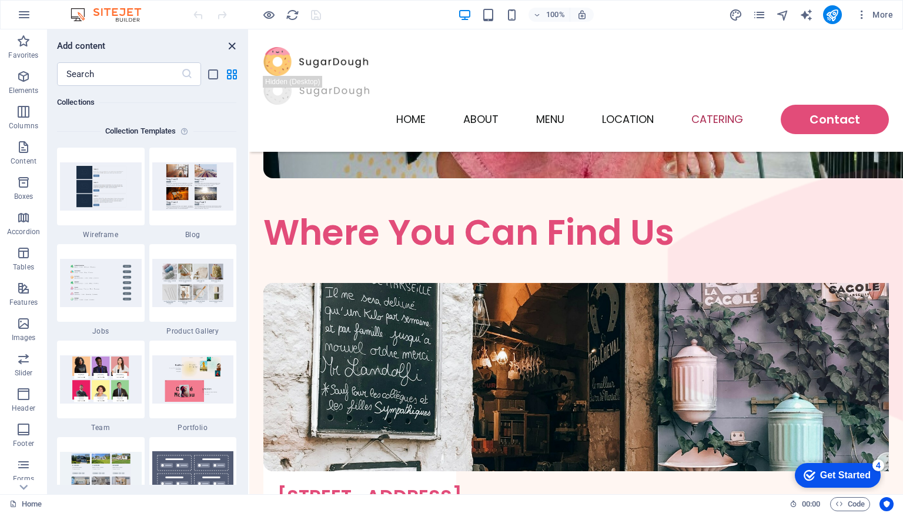
scroll to position [2880, 0]
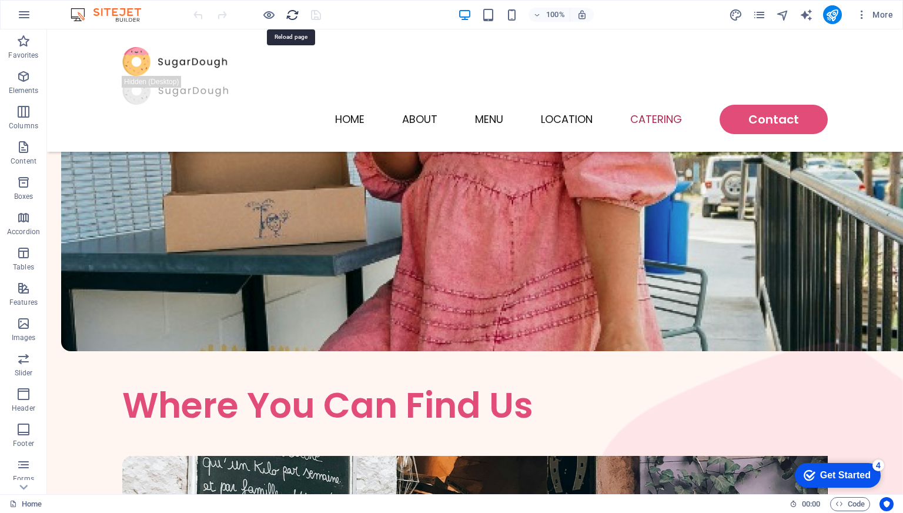
click at [288, 15] on icon "reload" at bounding box center [293, 15] width 14 height 14
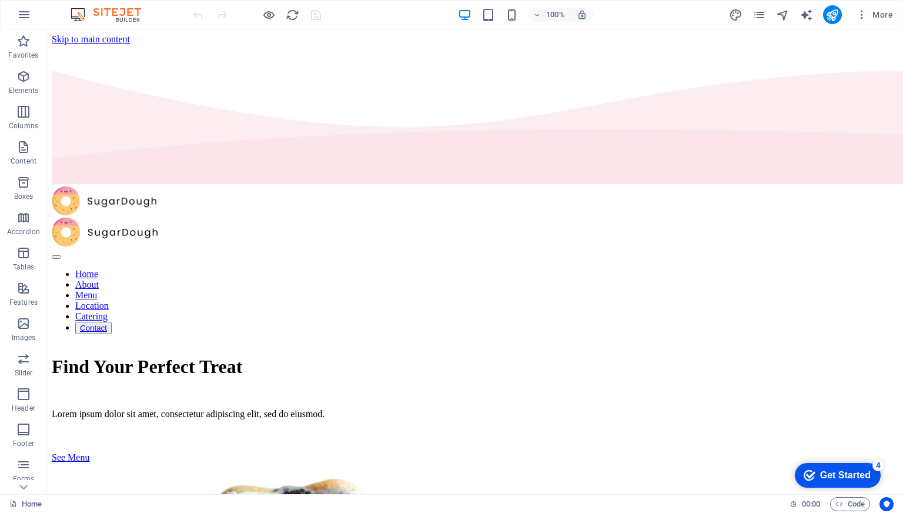
scroll to position [0, 0]
click at [498, 269] on nav "Home About Menu Location Catering Contact" at bounding box center [475, 301] width 847 height 65
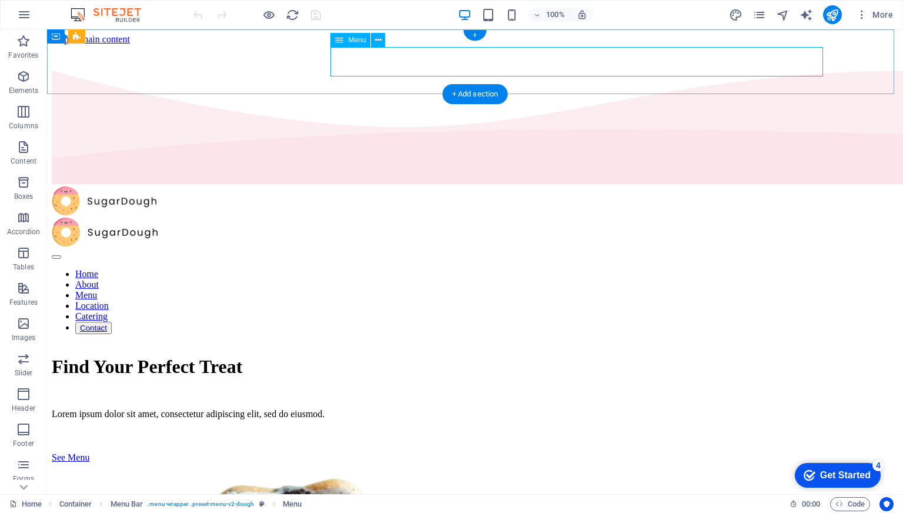
click at [486, 269] on nav "Home About Menu Location Catering Contact" at bounding box center [475, 301] width 847 height 65
click at [381, 38] on icon at bounding box center [378, 40] width 6 height 12
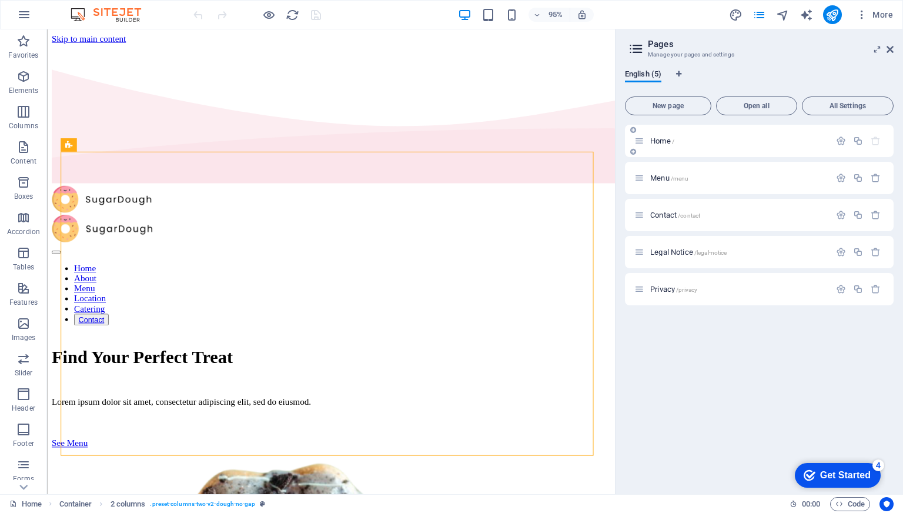
click at [716, 138] on p "Home /" at bounding box center [738, 141] width 176 height 8
click at [702, 175] on p "Menu /menu" at bounding box center [738, 178] width 176 height 8
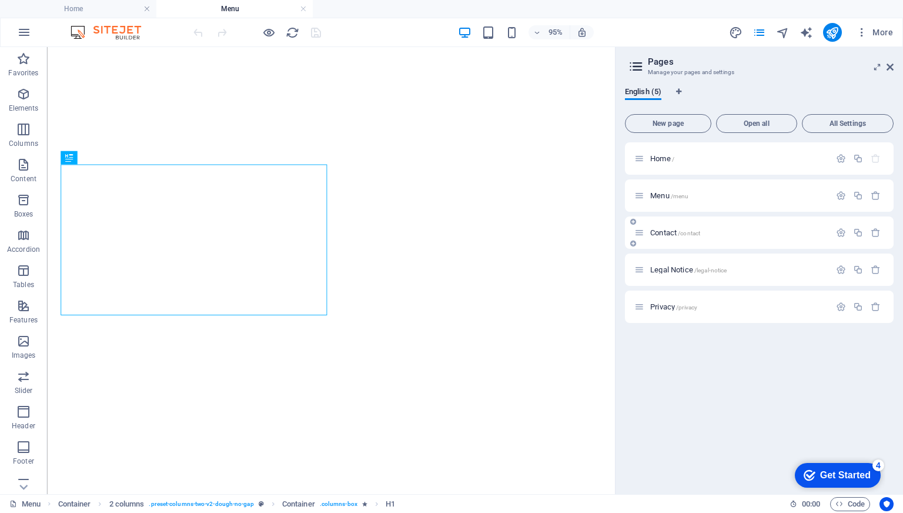
click at [715, 226] on div "Contact /contact" at bounding box center [733, 233] width 196 height 14
click at [715, 271] on span "/legal-notice" at bounding box center [711, 270] width 33 height 6
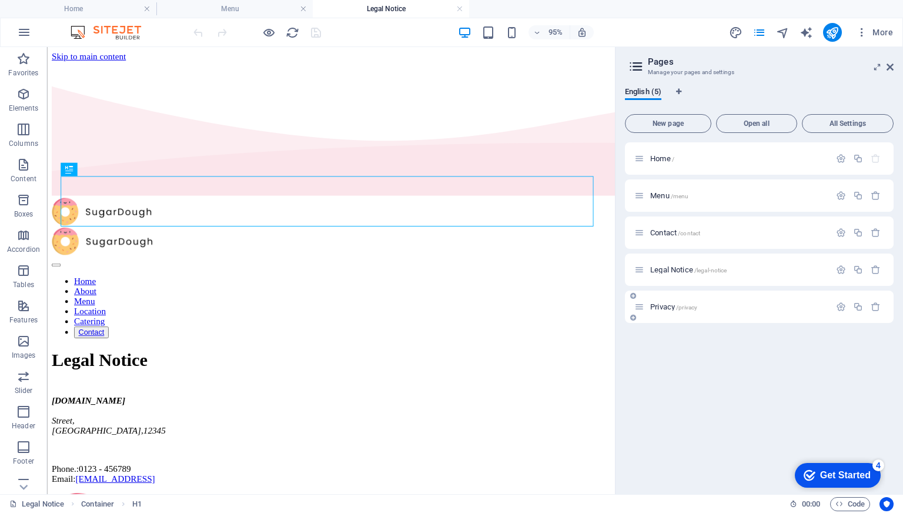
click at [713, 313] on div "Privacy /privacy" at bounding box center [759, 307] width 269 height 32
click at [660, 312] on div "Privacy /privacy" at bounding box center [733, 307] width 196 height 14
click at [661, 303] on span "Privacy /privacy" at bounding box center [673, 306] width 47 height 9
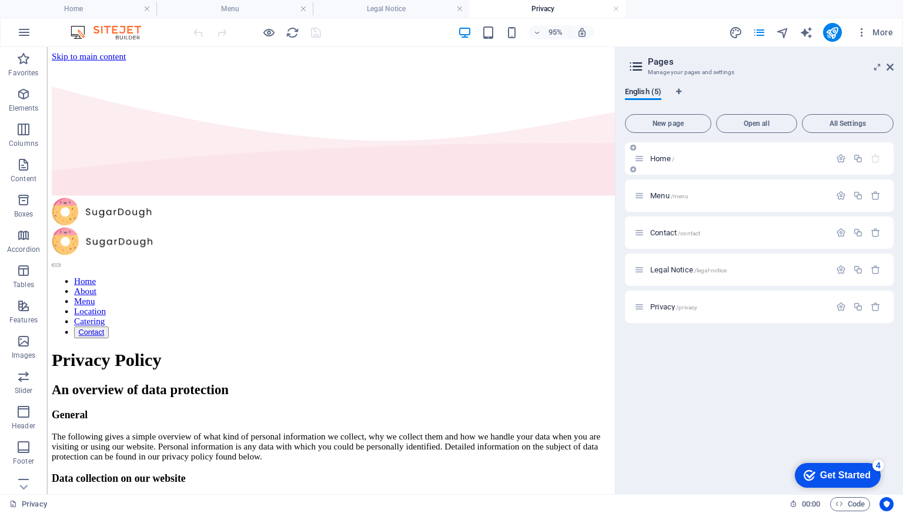
click at [729, 165] on div "Home /" at bounding box center [759, 158] width 269 height 32
